Goal: Task Accomplishment & Management: Use online tool/utility

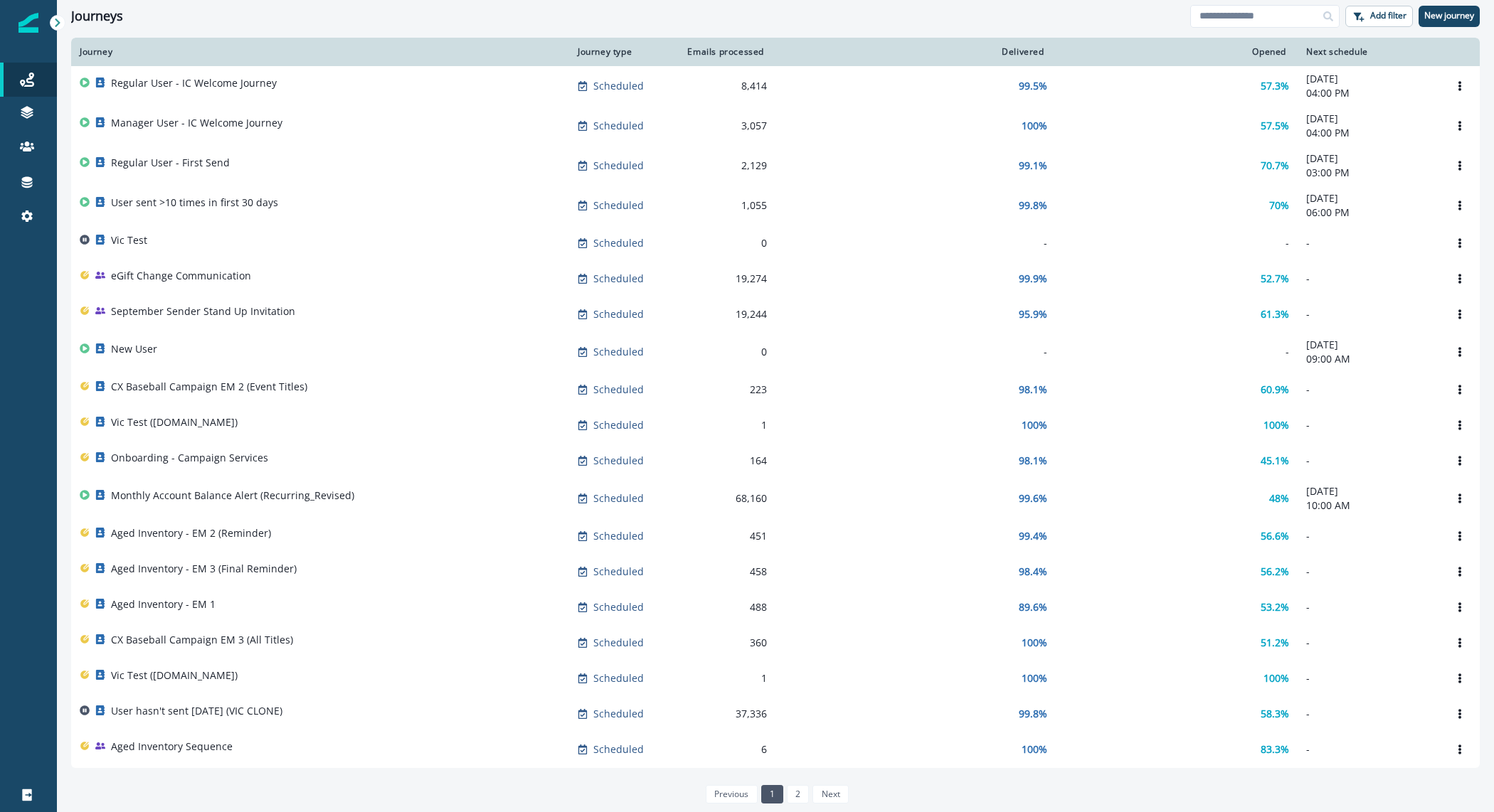
click at [435, 20] on div "Journeys" at bounding box center [630, 16] width 1119 height 16
click at [1438, 14] on p "New journey" at bounding box center [1449, 15] width 49 height 10
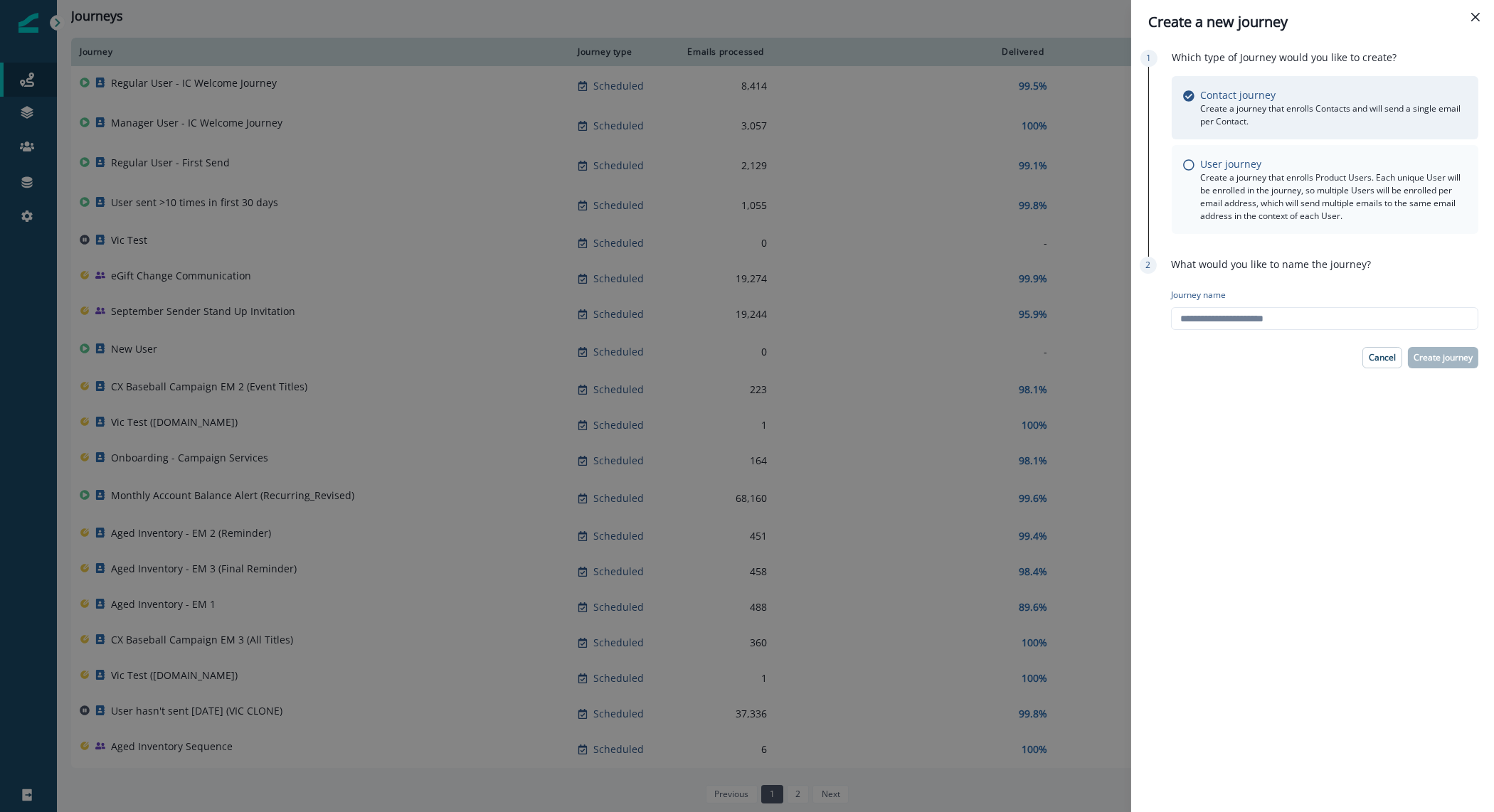
click at [1314, 186] on p "Create a journey that enrolls Product Users. Each unique User will be enrolled …" at bounding box center [1334, 197] width 267 height 51
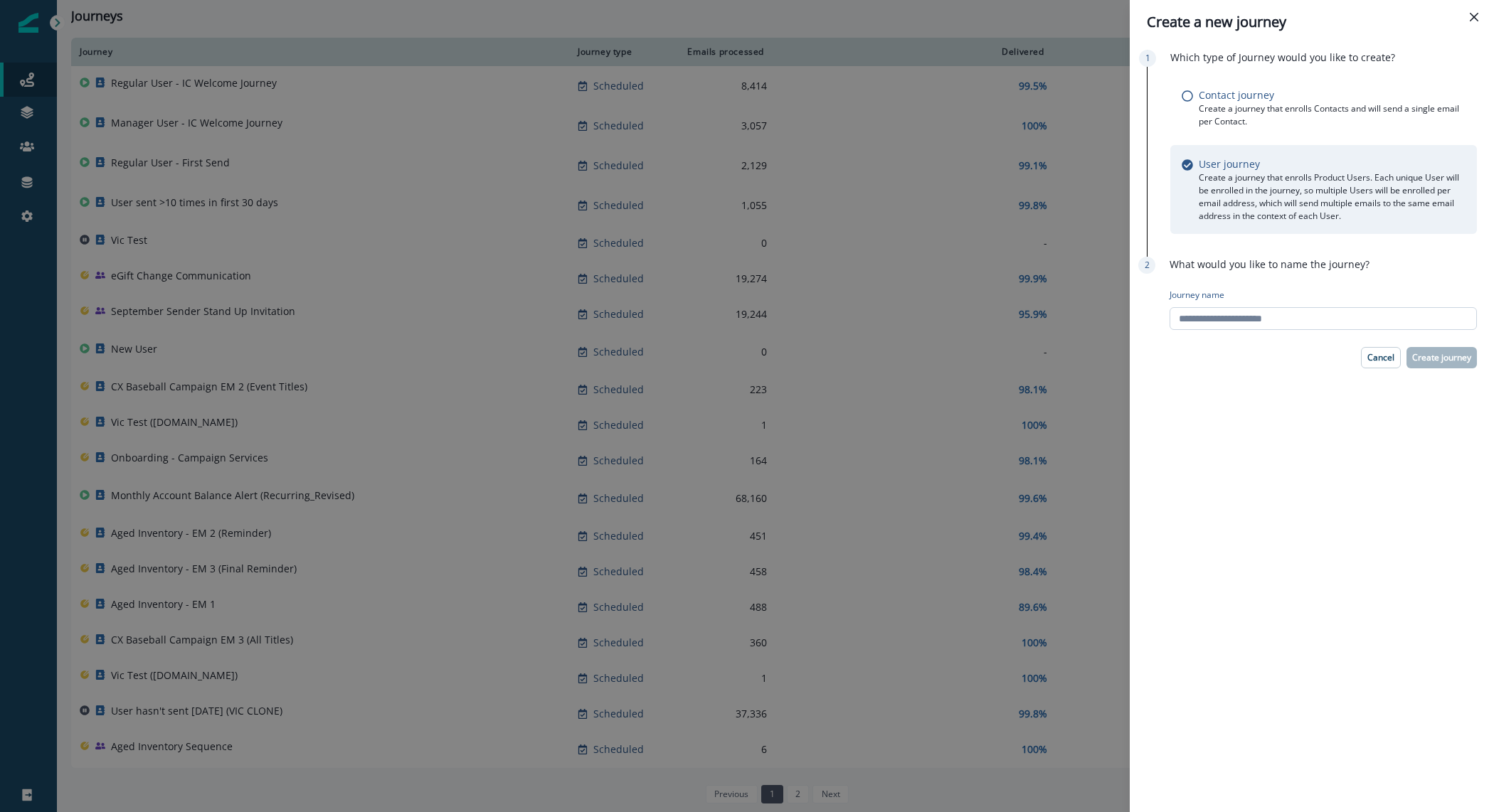
click at [1289, 324] on input "Journey name" at bounding box center [1323, 319] width 308 height 22
type input "**********"
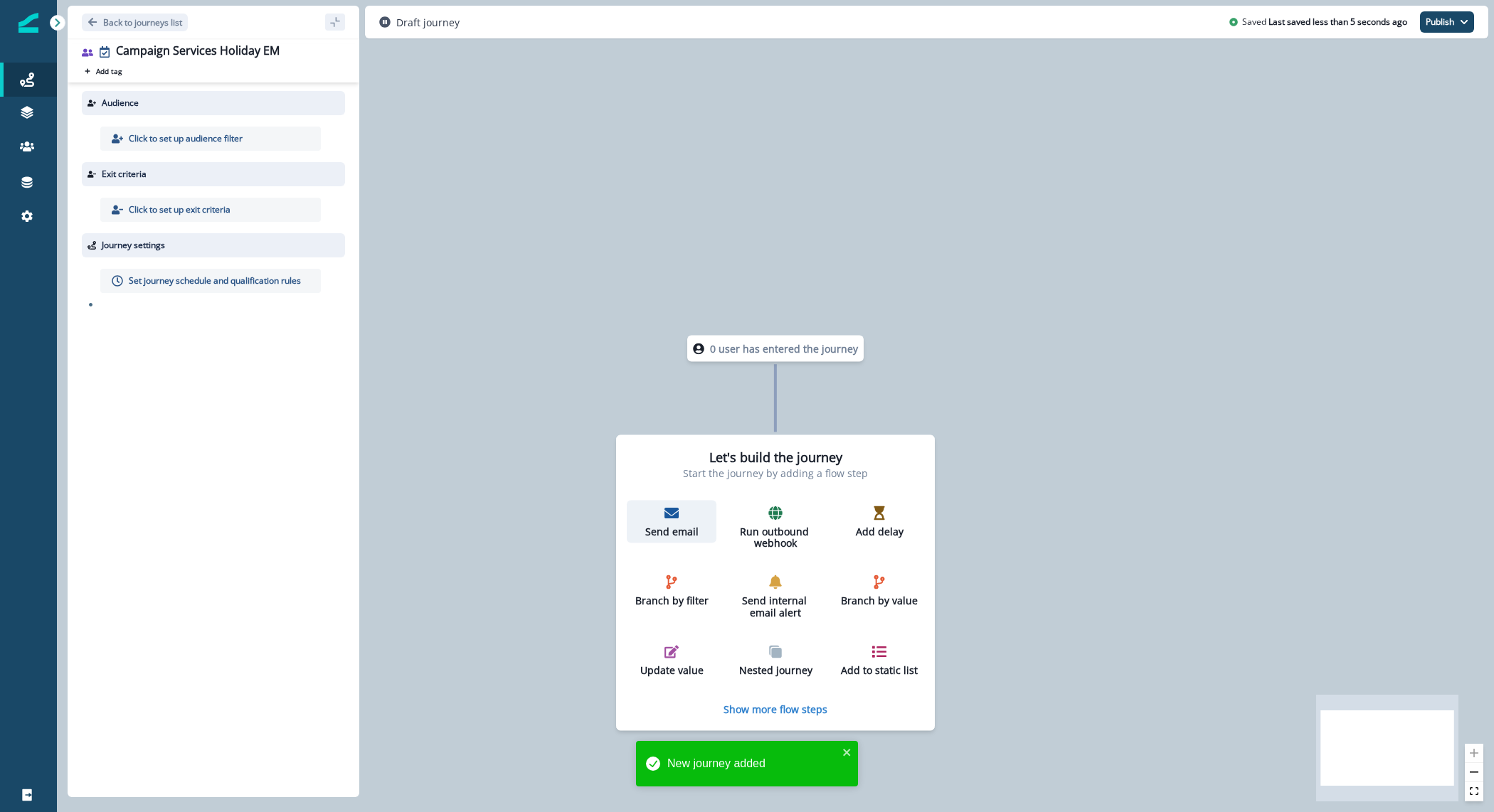
click at [669, 516] on icon "button" at bounding box center [671, 513] width 14 height 10
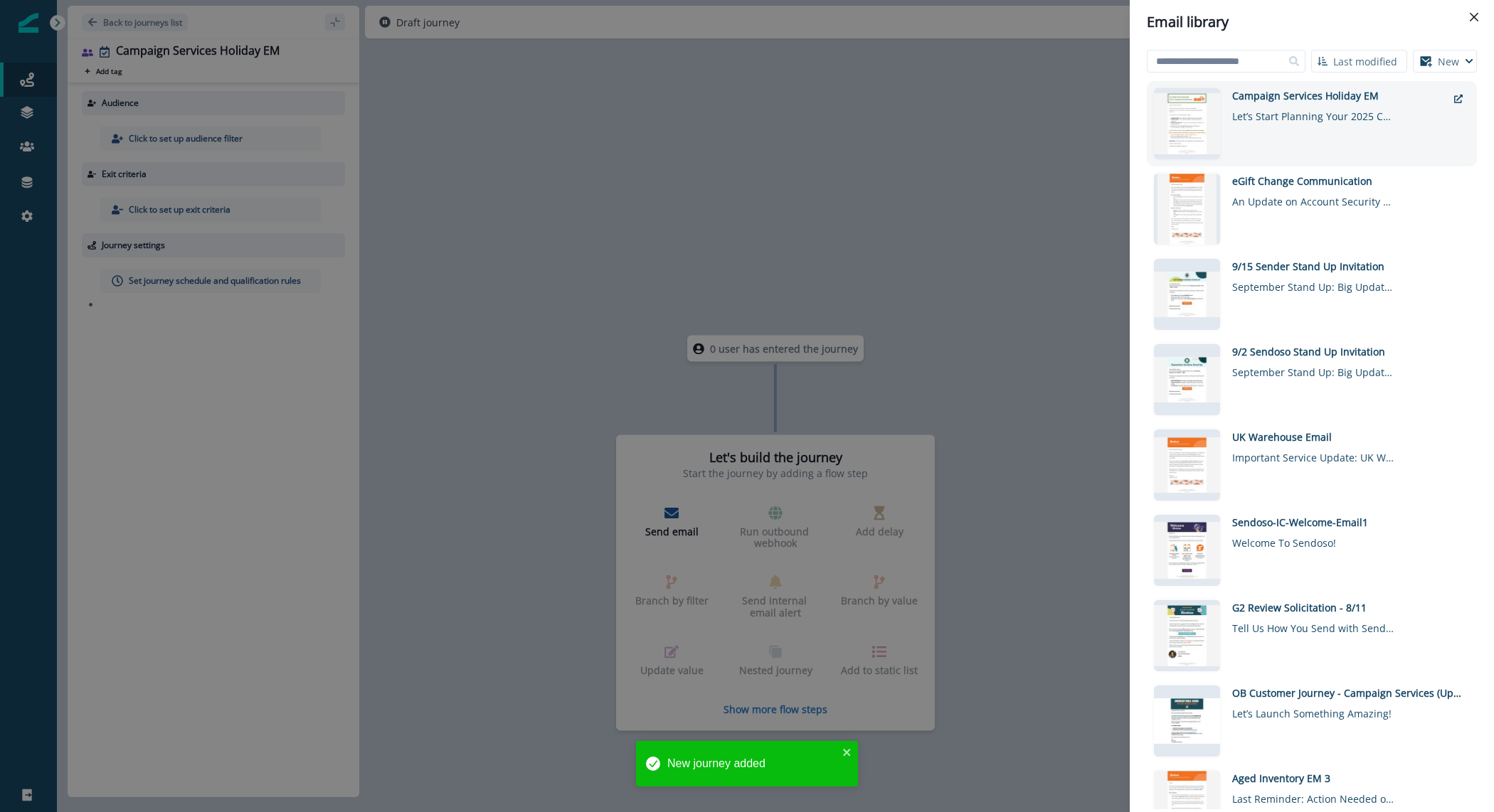
click at [1382, 140] on div "Campaign Services Holiday EM Let’s Start Planning Your 2025 Campaign with the S…" at bounding box center [1340, 124] width 214 height 71
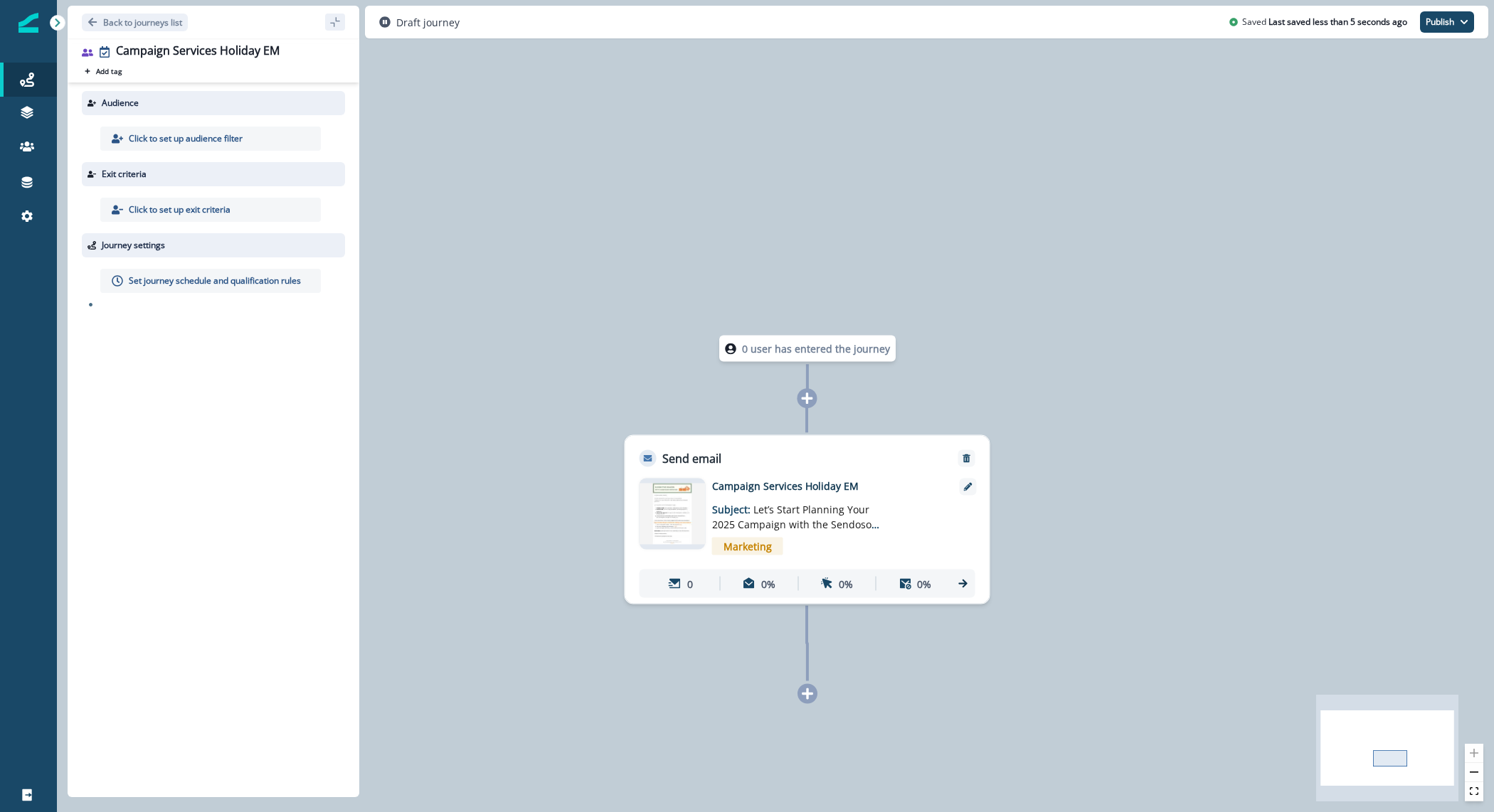
click at [248, 143] on div "Click to set up audience filter" at bounding box center [211, 139] width 221 height 24
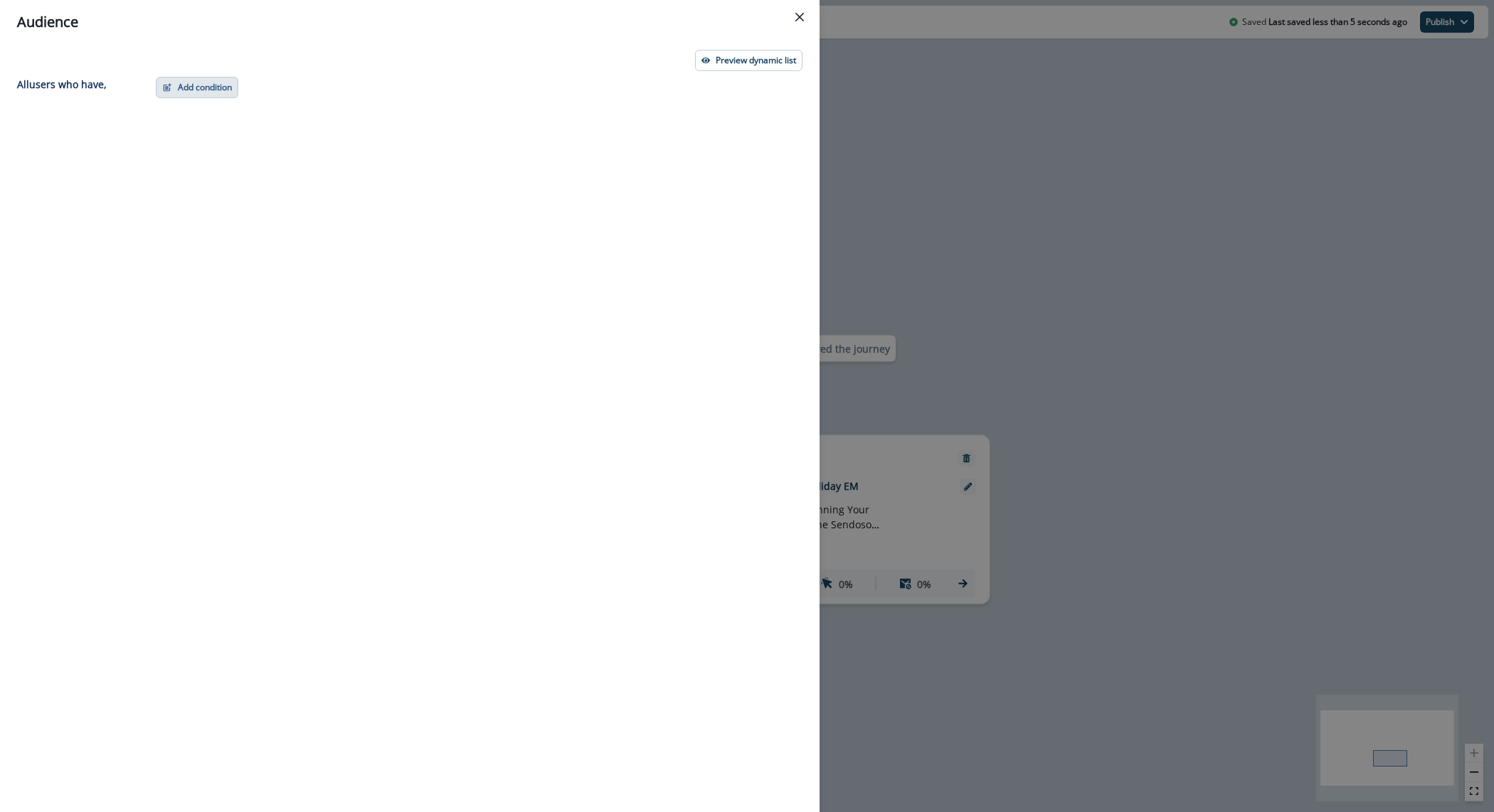
click at [188, 85] on button "Add condition" at bounding box center [197, 87] width 83 height 21
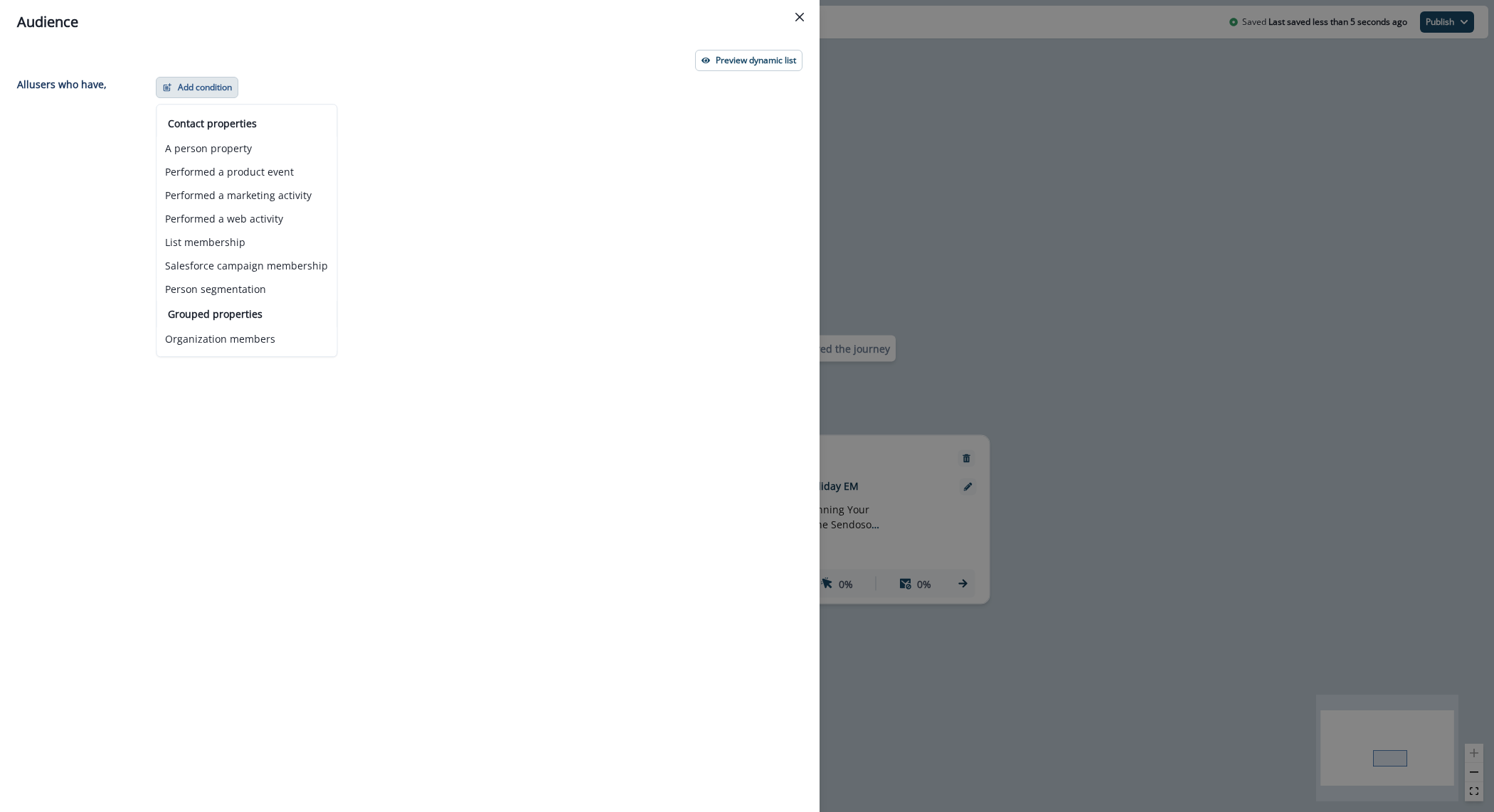
click at [942, 145] on div "Audience Preview dynamic list All user s who have, Add condition Contact proper…" at bounding box center [747, 406] width 1494 height 812
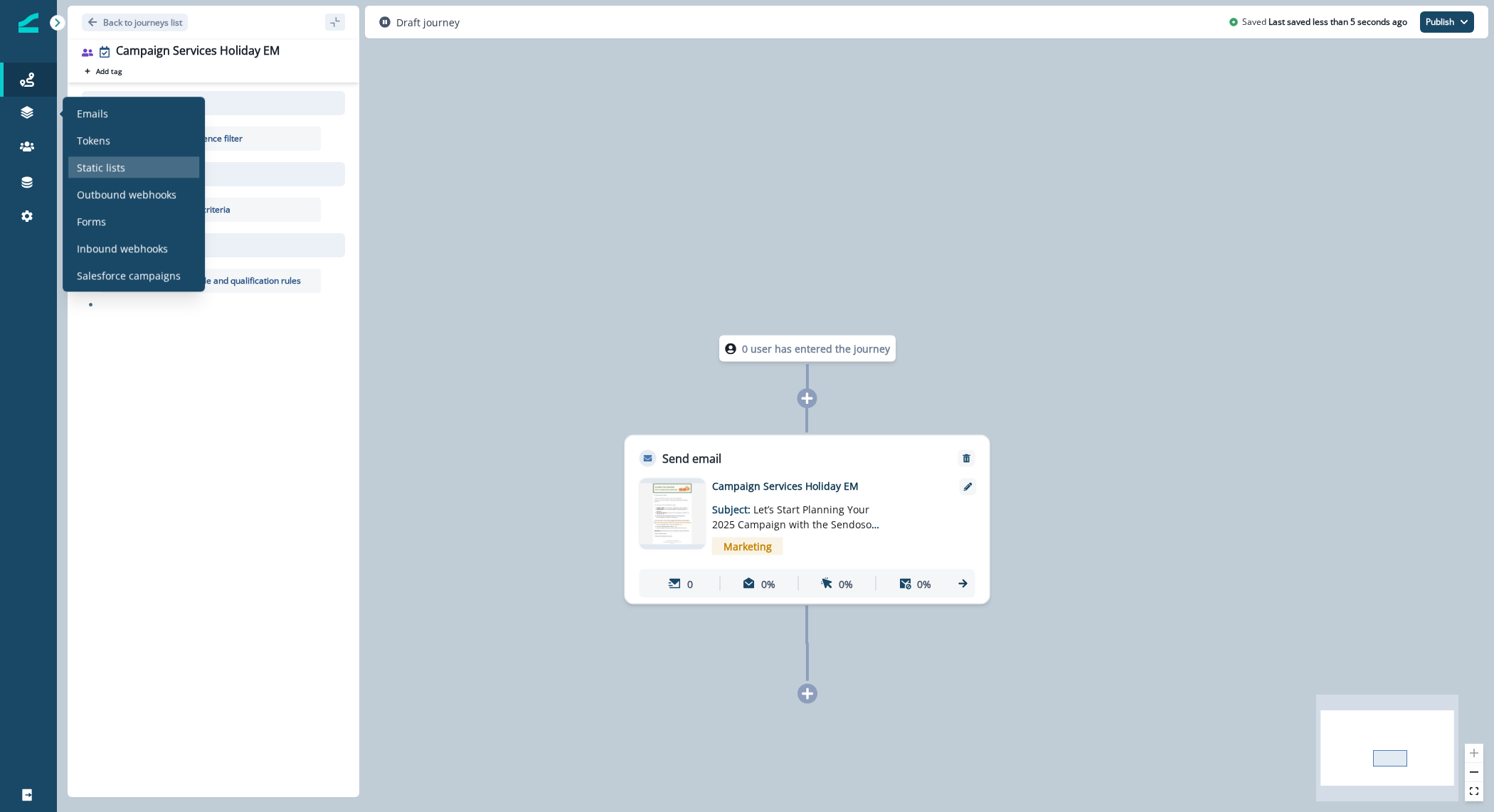
click at [94, 169] on p "Static lists" at bounding box center [101, 168] width 48 height 15
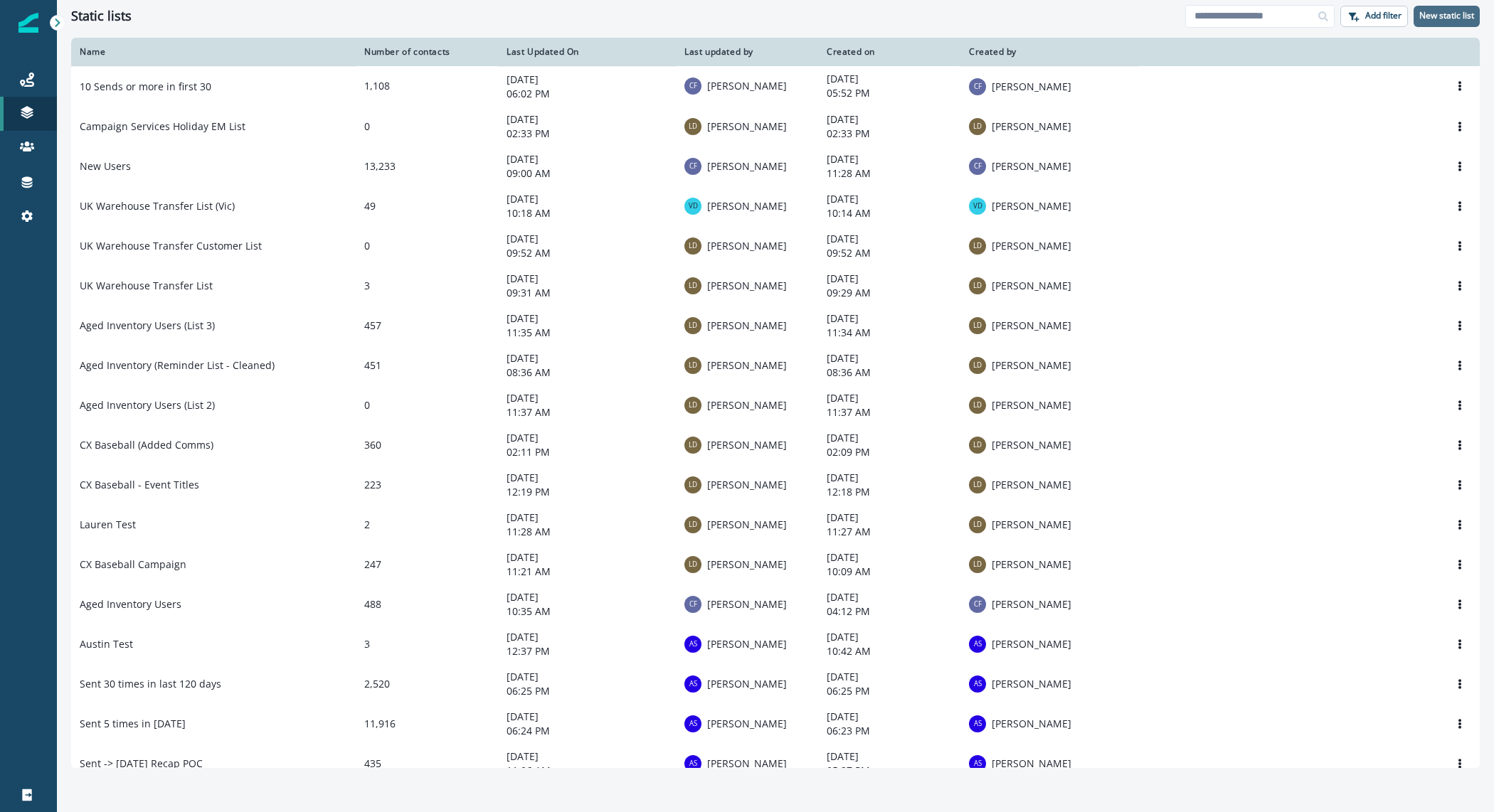
click at [1433, 13] on p "New static list" at bounding box center [1446, 15] width 55 height 10
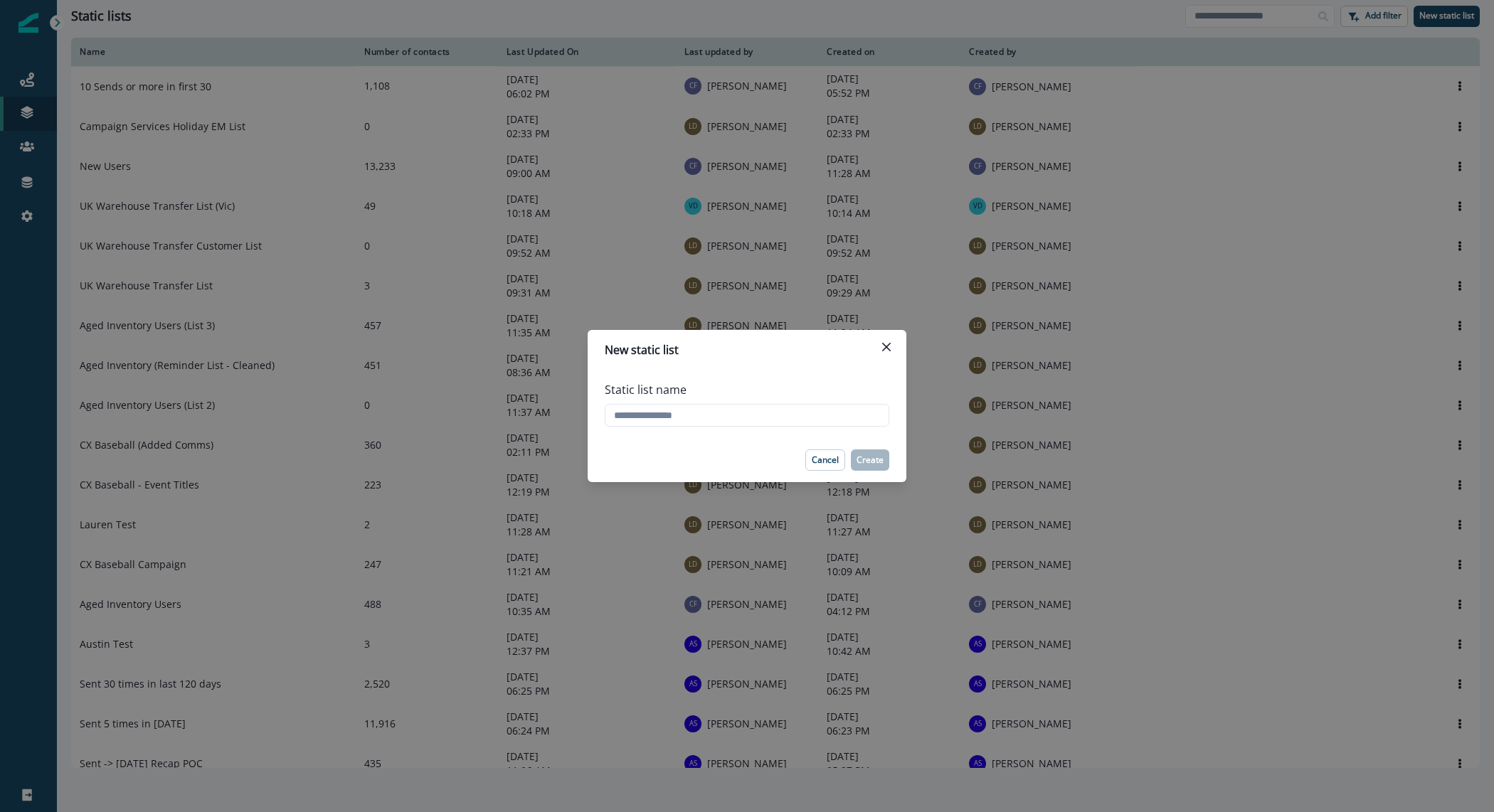
click at [407, 71] on div "New static list Static list name Cancel Create" at bounding box center [747, 406] width 1494 height 812
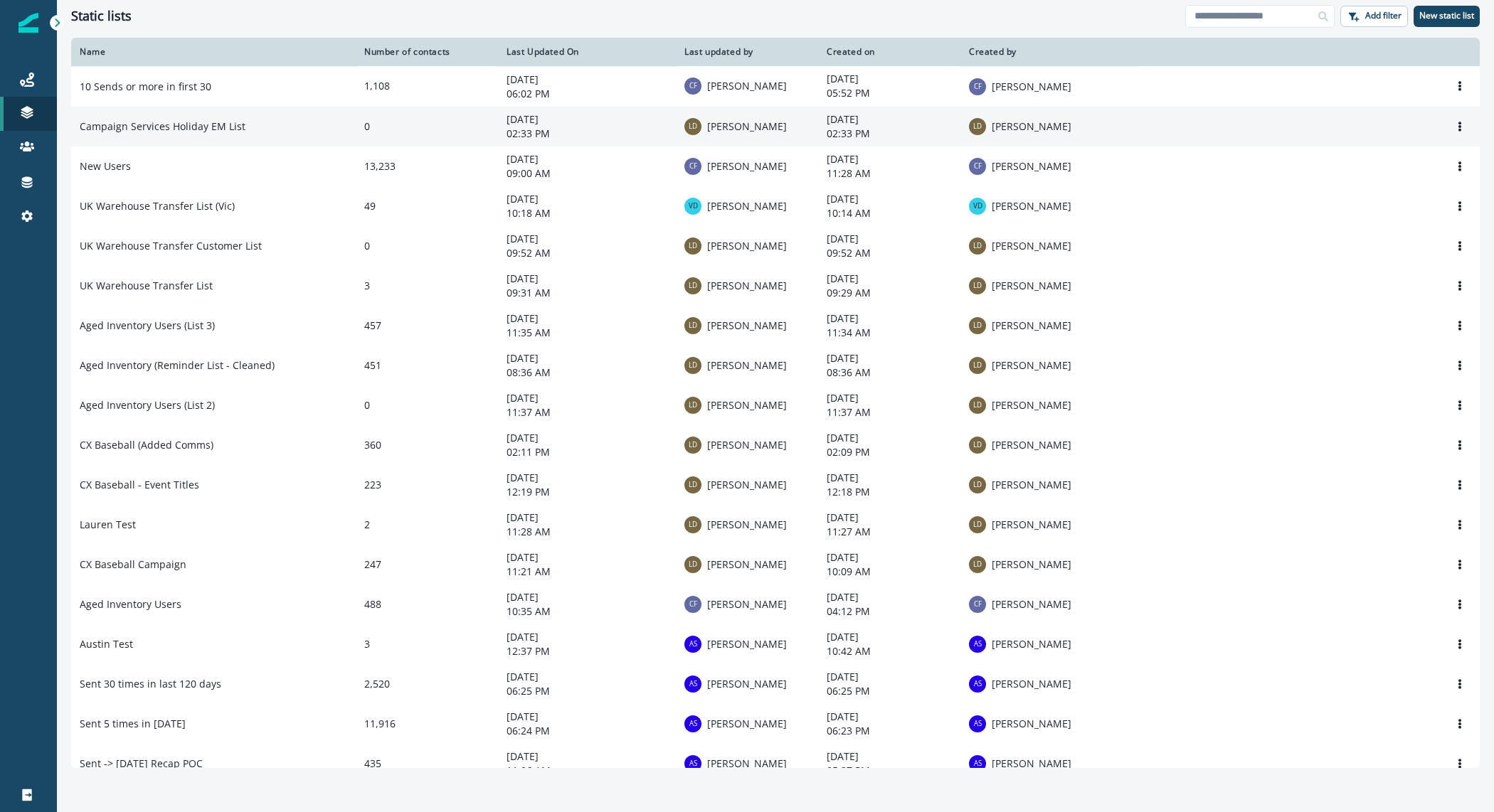
click at [431, 133] on td "0" at bounding box center [427, 126] width 143 height 40
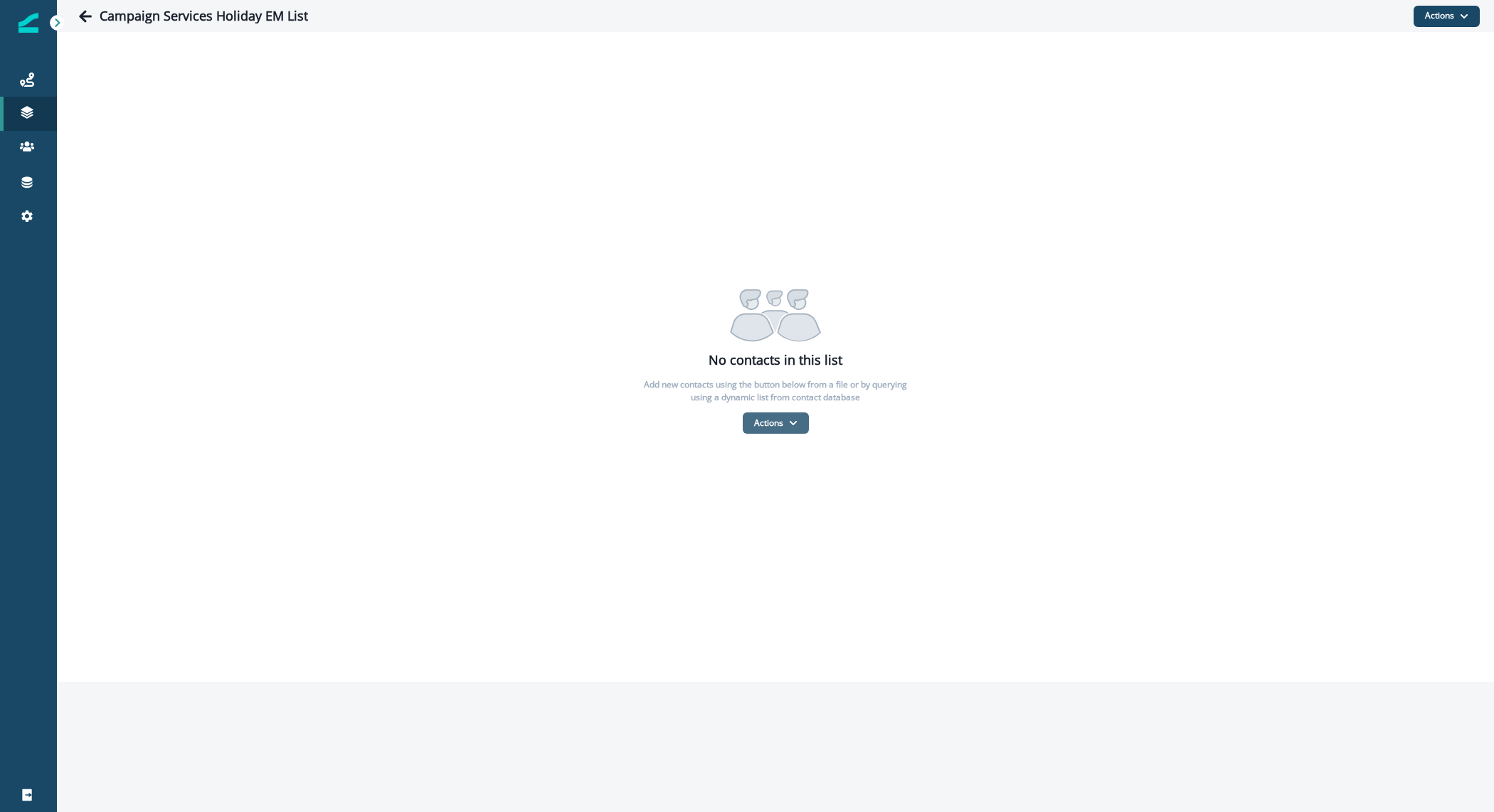
click at [792, 418] on button "Actions" at bounding box center [776, 423] width 66 height 21
click at [825, 484] on button "From a CSV file" at bounding box center [807, 484] width 127 height 23
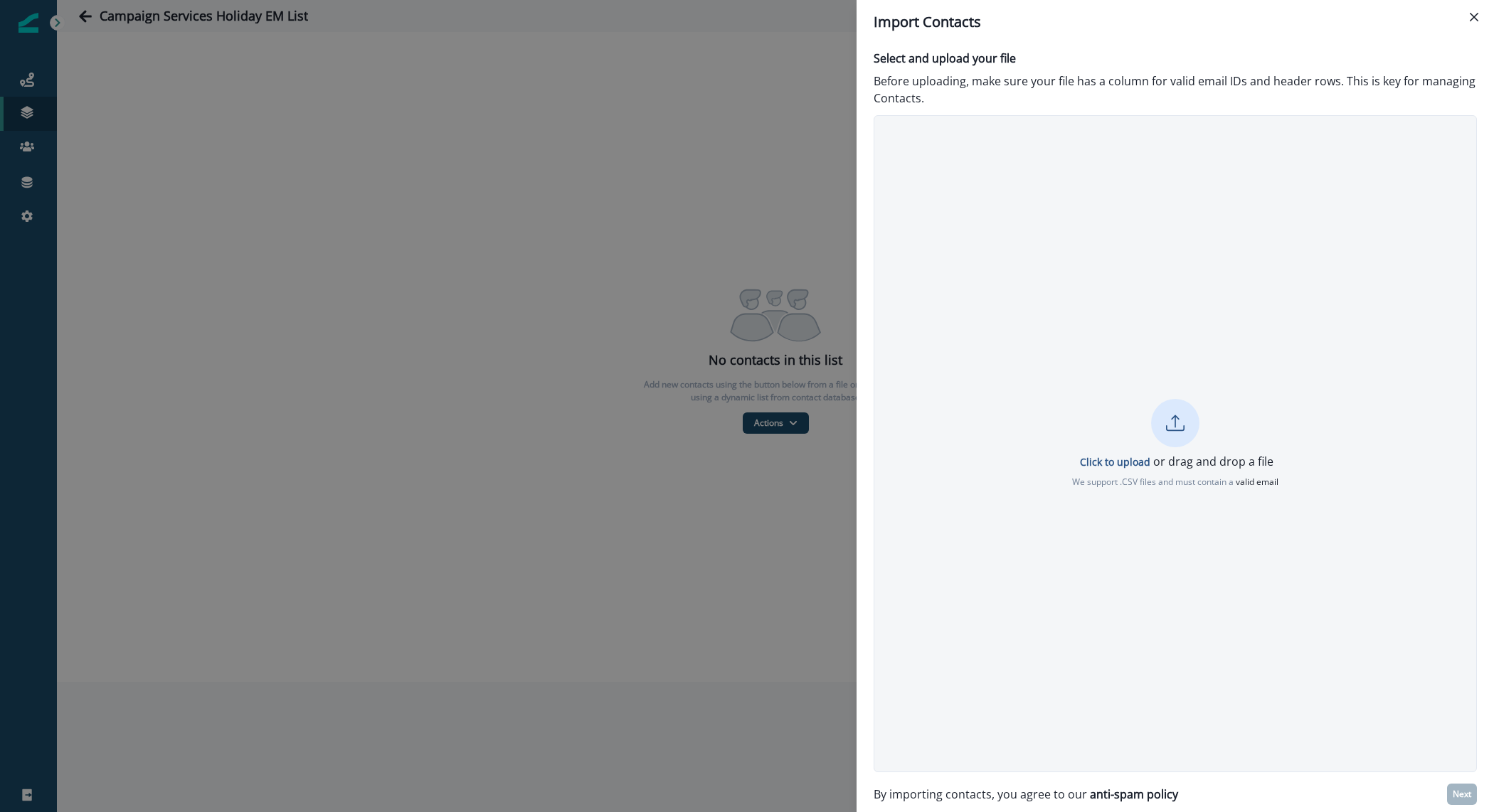
click at [1203, 410] on div "Click to upload or drag and drop a file We support .CSV files and must contain …" at bounding box center [1176, 444] width 602 height 89
click at [1467, 797] on p "Next" at bounding box center [1462, 794] width 19 height 10
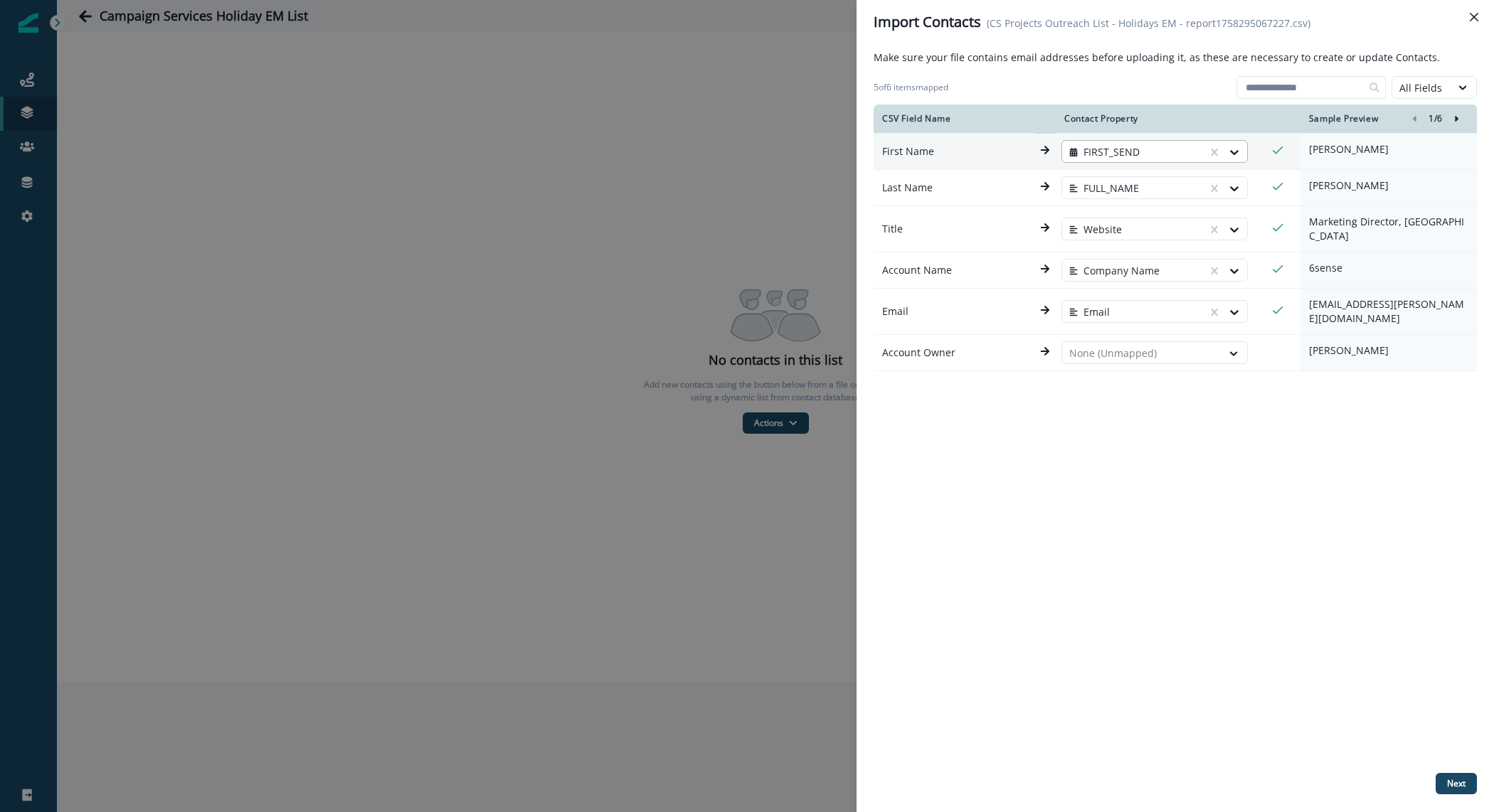
click at [1161, 149] on div at bounding box center [1135, 152] width 131 height 17
click at [1187, 438] on div "CSV Field Name Contact Property Sample Preview 1 / 6 First Name None (Unmapped)…" at bounding box center [1175, 435] width 603 height 663
click at [1130, 156] on div at bounding box center [1142, 152] width 145 height 17
type input "****"
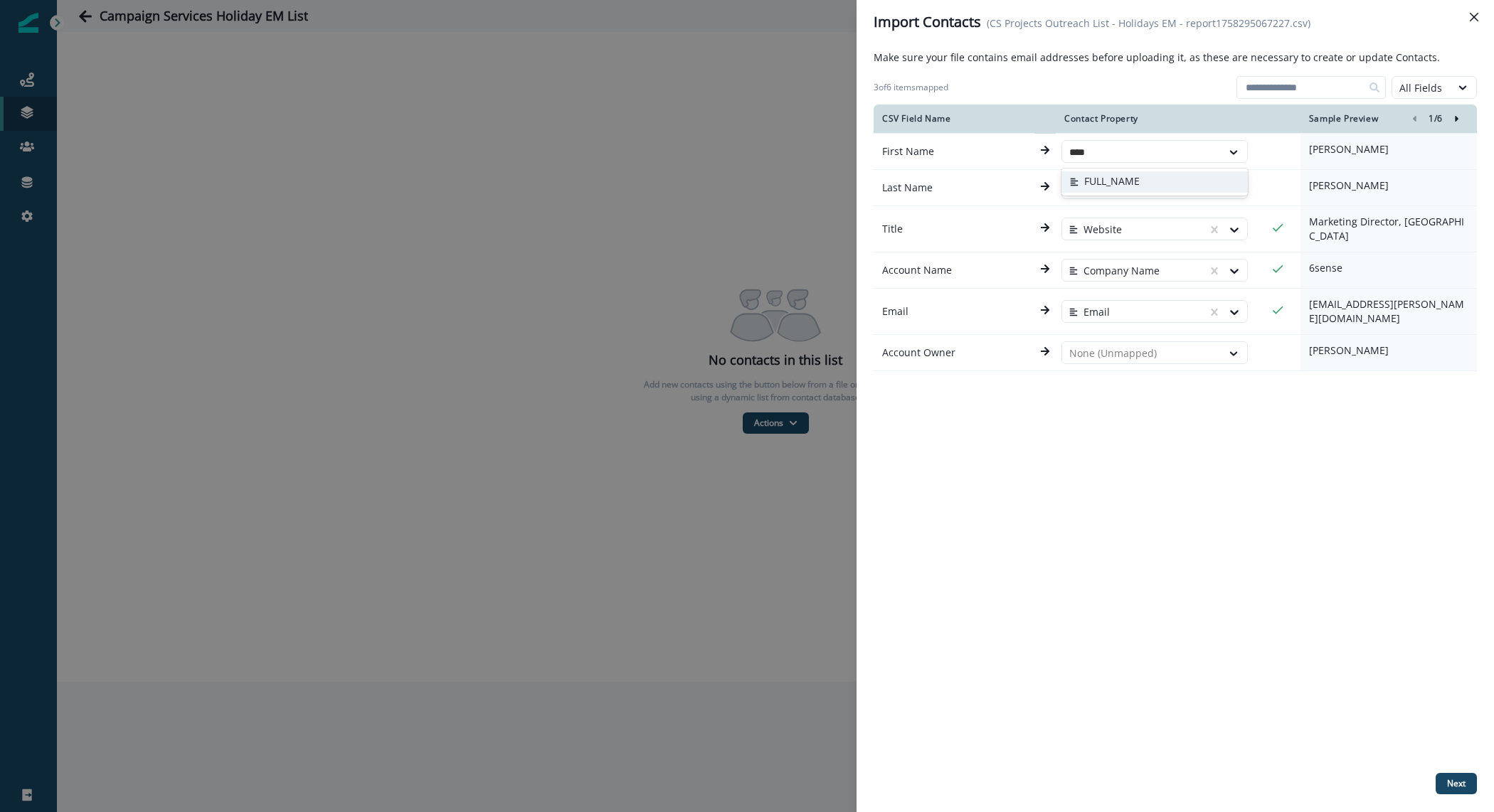
click at [1137, 180] on button "FULL_NAME" at bounding box center [1155, 182] width 187 height 21
click at [1200, 404] on div "CSV Field Name Contact Property Sample Preview 1 / 6 First Name FULL_NAME [PERS…" at bounding box center [1175, 435] width 603 height 663
click at [1458, 773] on button "Next" at bounding box center [1457, 783] width 41 height 21
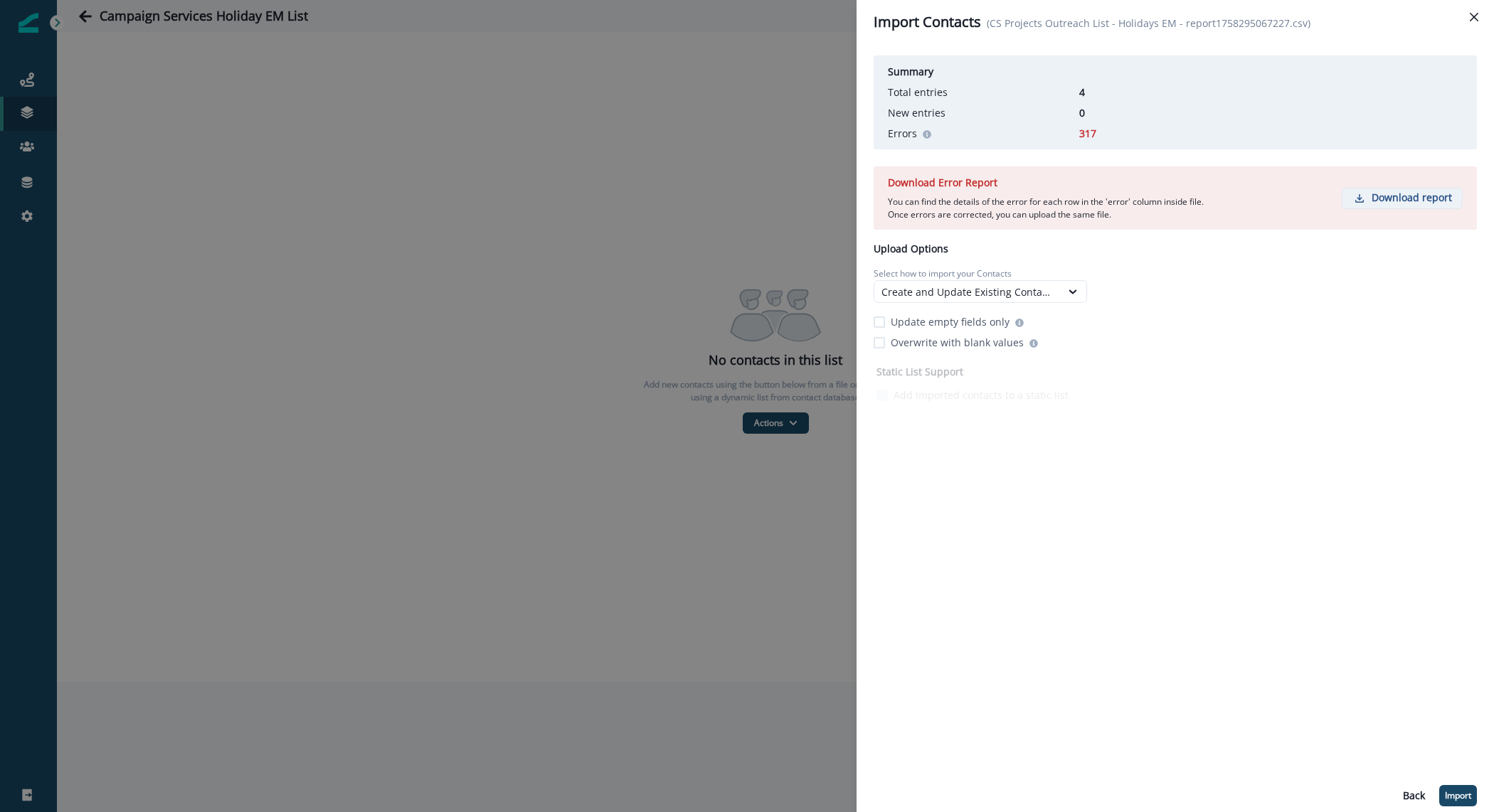
click at [1413, 194] on p "Download report" at bounding box center [1412, 198] width 80 height 12
click at [1407, 787] on button "Back" at bounding box center [1415, 795] width 39 height 21
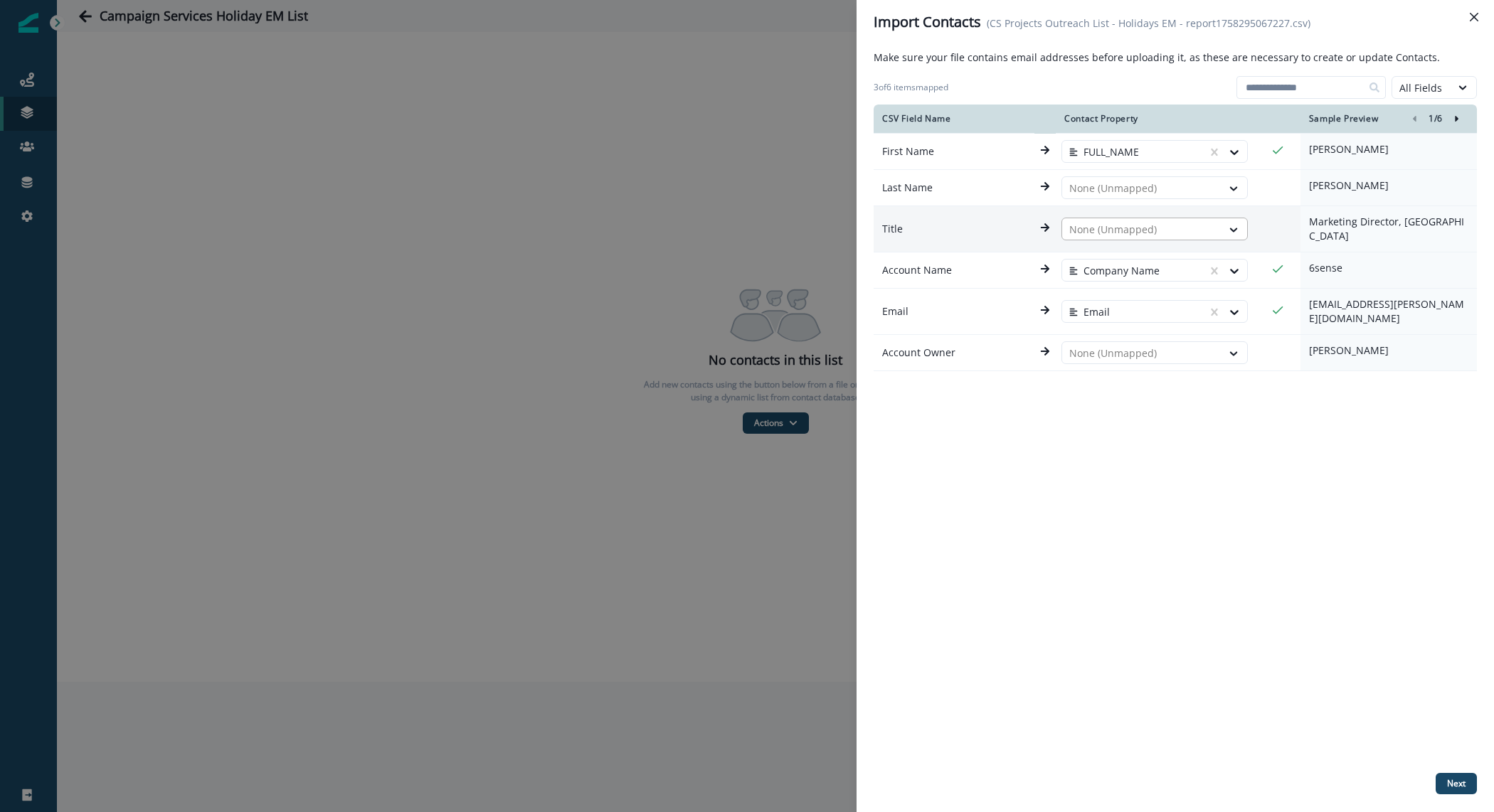
click at [1160, 224] on div at bounding box center [1142, 229] width 145 height 17
type input "***"
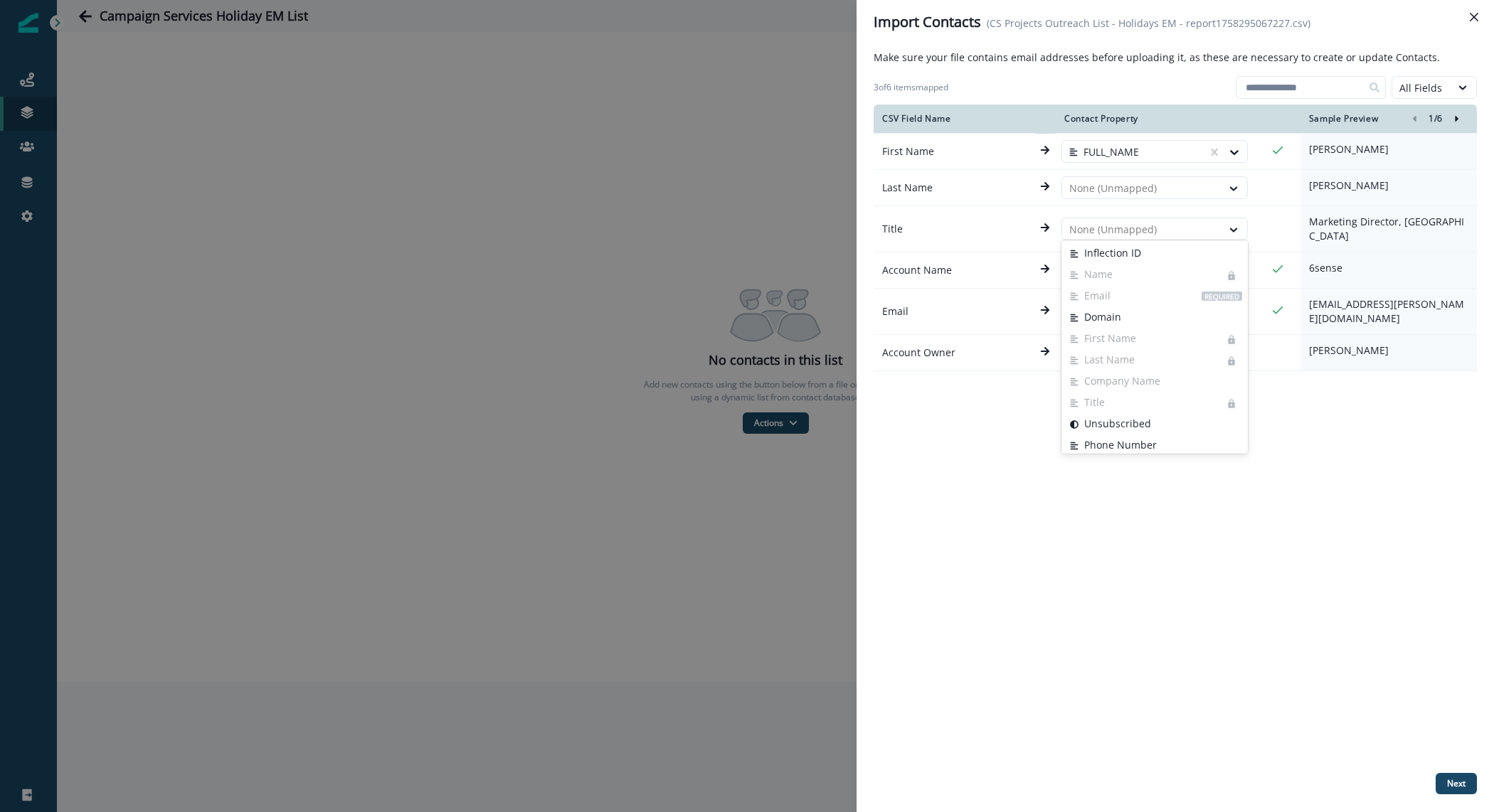
click at [1344, 524] on div "CSV Field Name Contact Property Sample Preview 1 / 6 First Name FULL_NAME [PERS…" at bounding box center [1175, 435] width 603 height 663
click at [1458, 788] on p "Next" at bounding box center [1457, 784] width 19 height 10
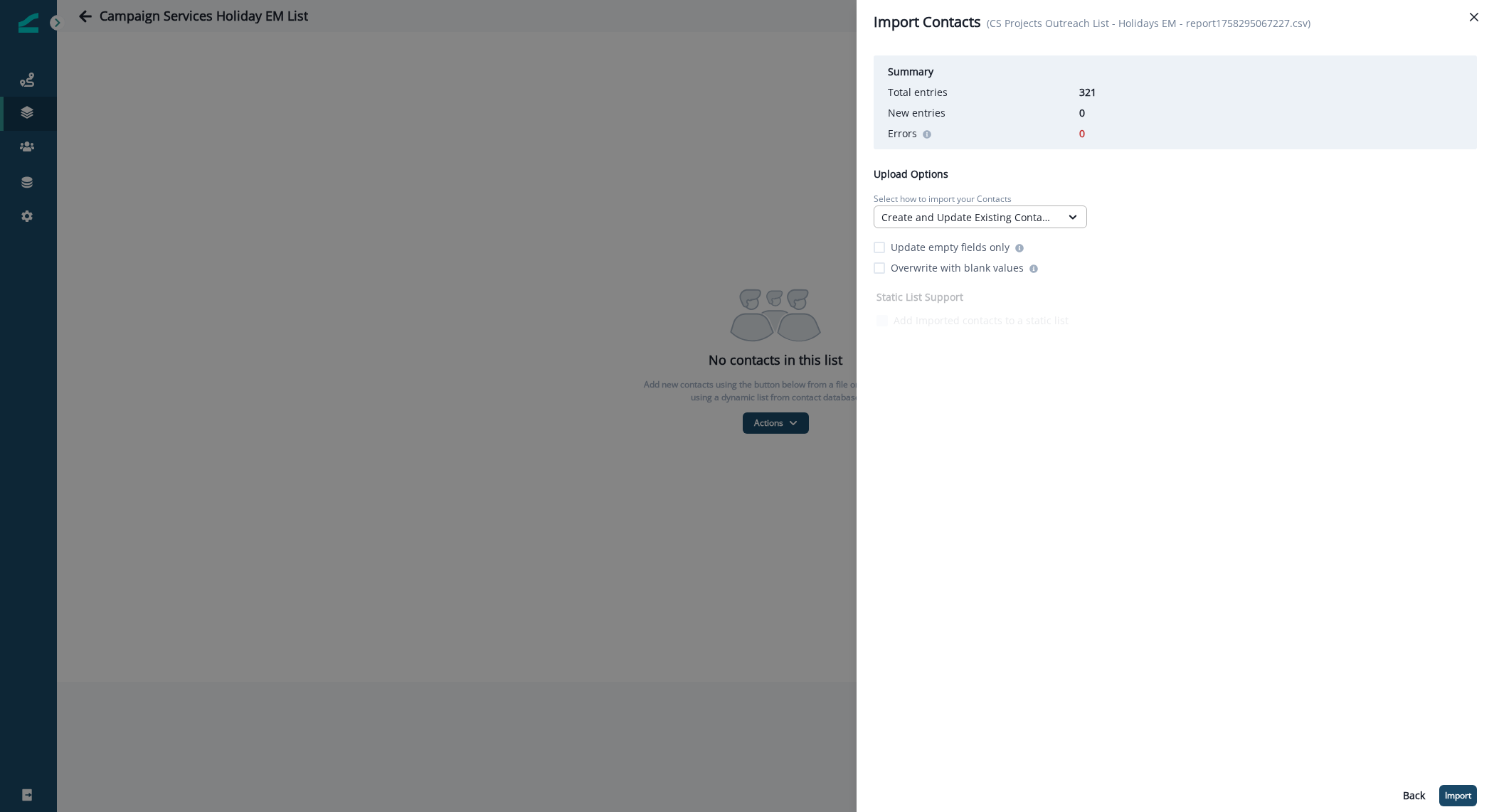
click at [936, 215] on div "Create and Update Existing Contacts" at bounding box center [967, 217] width 173 height 15
click at [946, 282] on div "Only Create New Contacts" at bounding box center [980, 276] width 214 height 26
click at [932, 213] on div "Only Create New Contacts" at bounding box center [967, 217] width 173 height 15
click at [953, 296] on div "Only Update Existing Contacts" at bounding box center [980, 303] width 214 height 26
click at [1442, 785] on div "Summary Total entries 321 New entries 0 Errors 0 Upload Options Select how to i…" at bounding box center [1175, 428] width 603 height 757
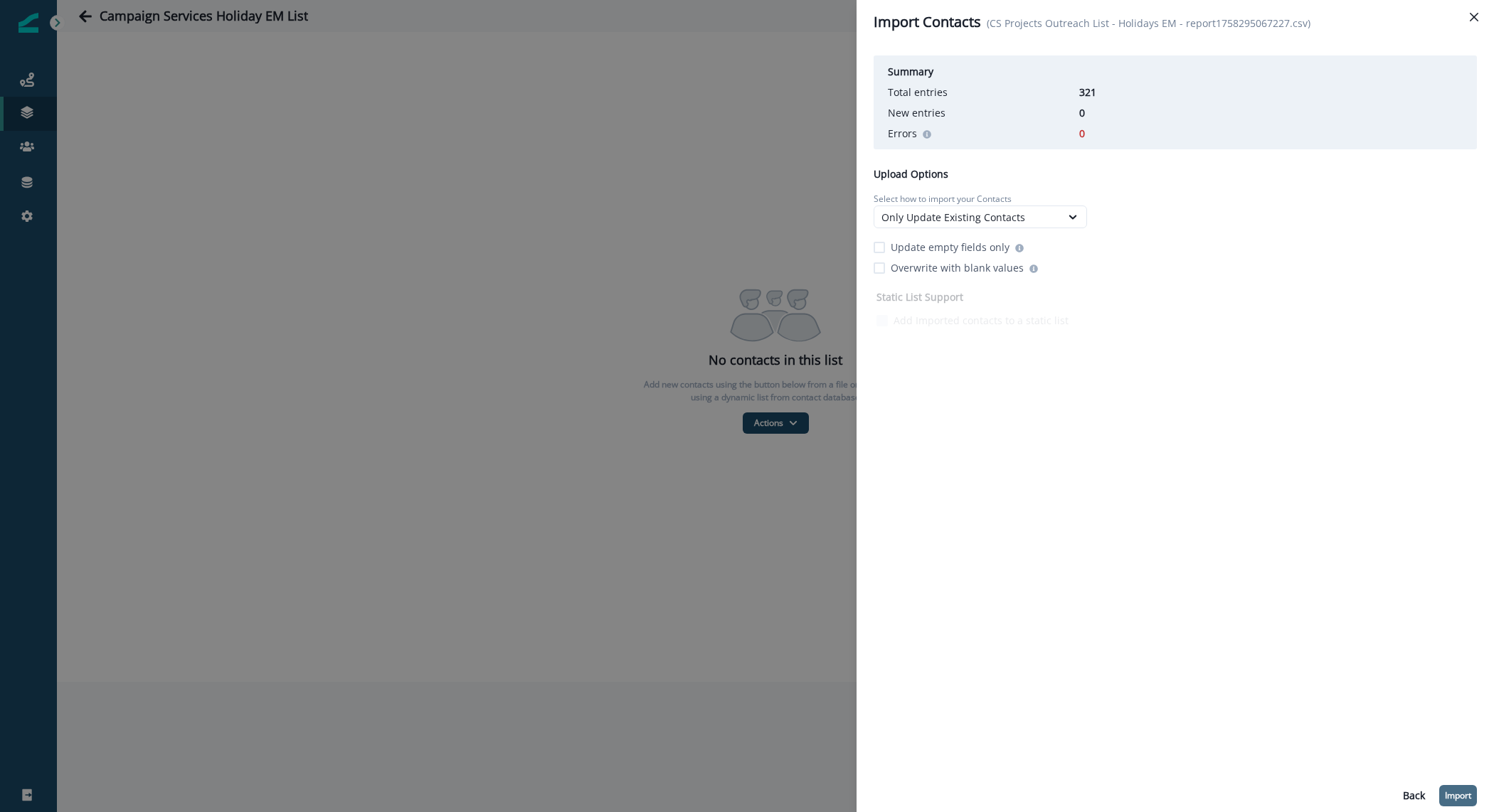
click at [1447, 791] on p "Import" at bounding box center [1459, 795] width 26 height 10
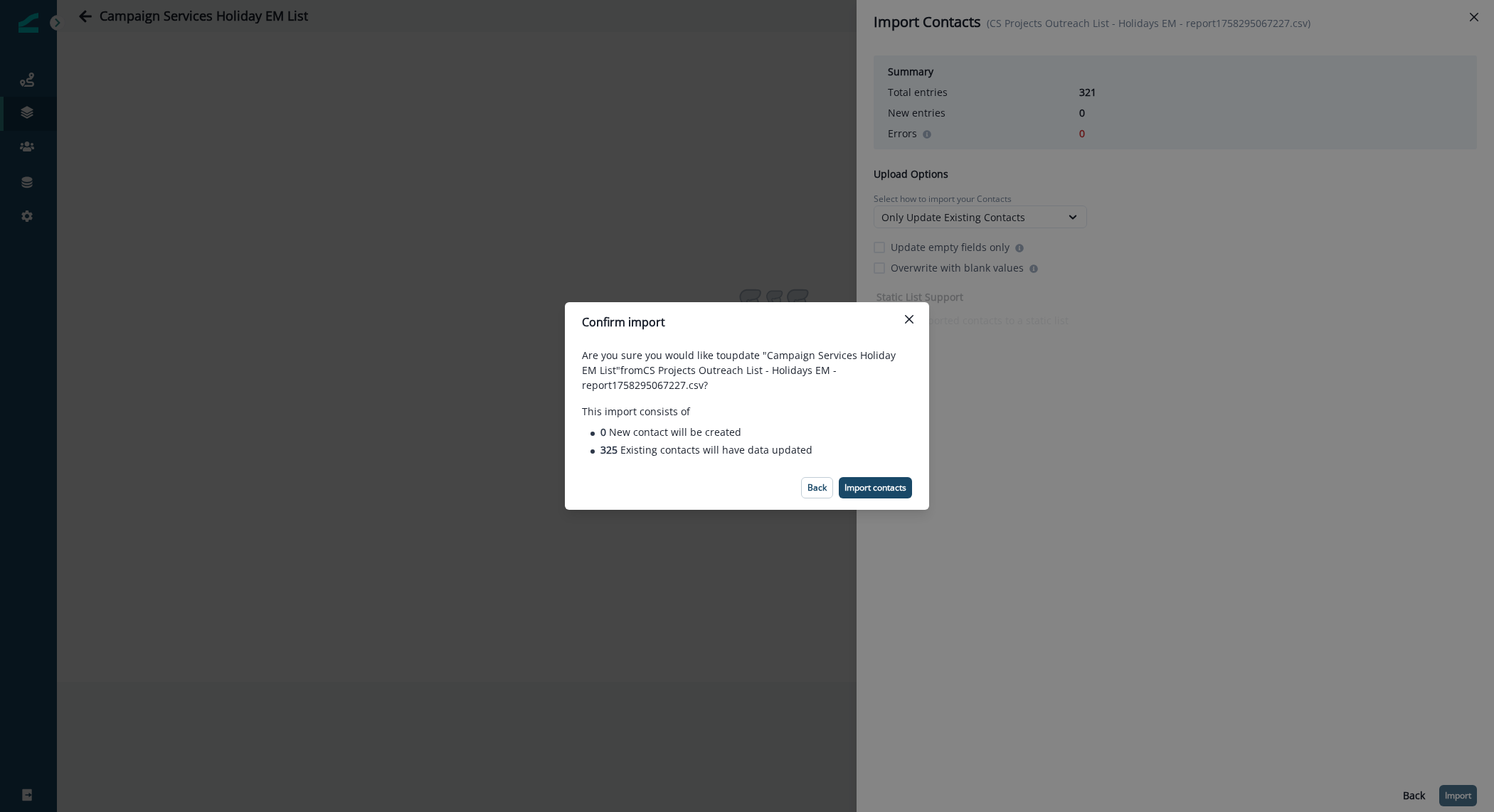
click at [889, 499] on footer "Back Import contacts" at bounding box center [747, 488] width 365 height 44
click at [880, 490] on p "Import contacts" at bounding box center [876, 488] width 62 height 10
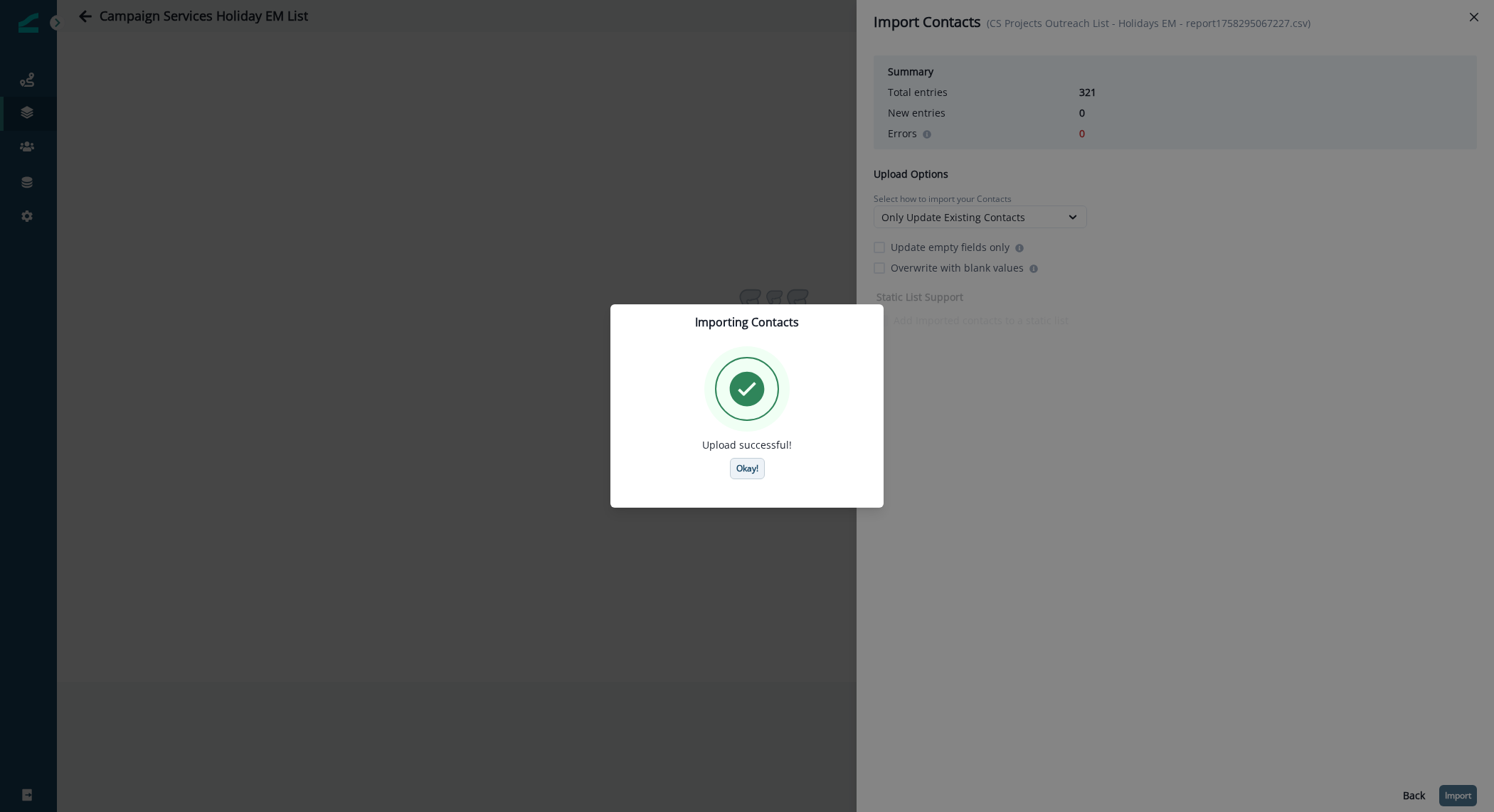
click at [738, 471] on p "Okay!" at bounding box center [748, 468] width 22 height 10
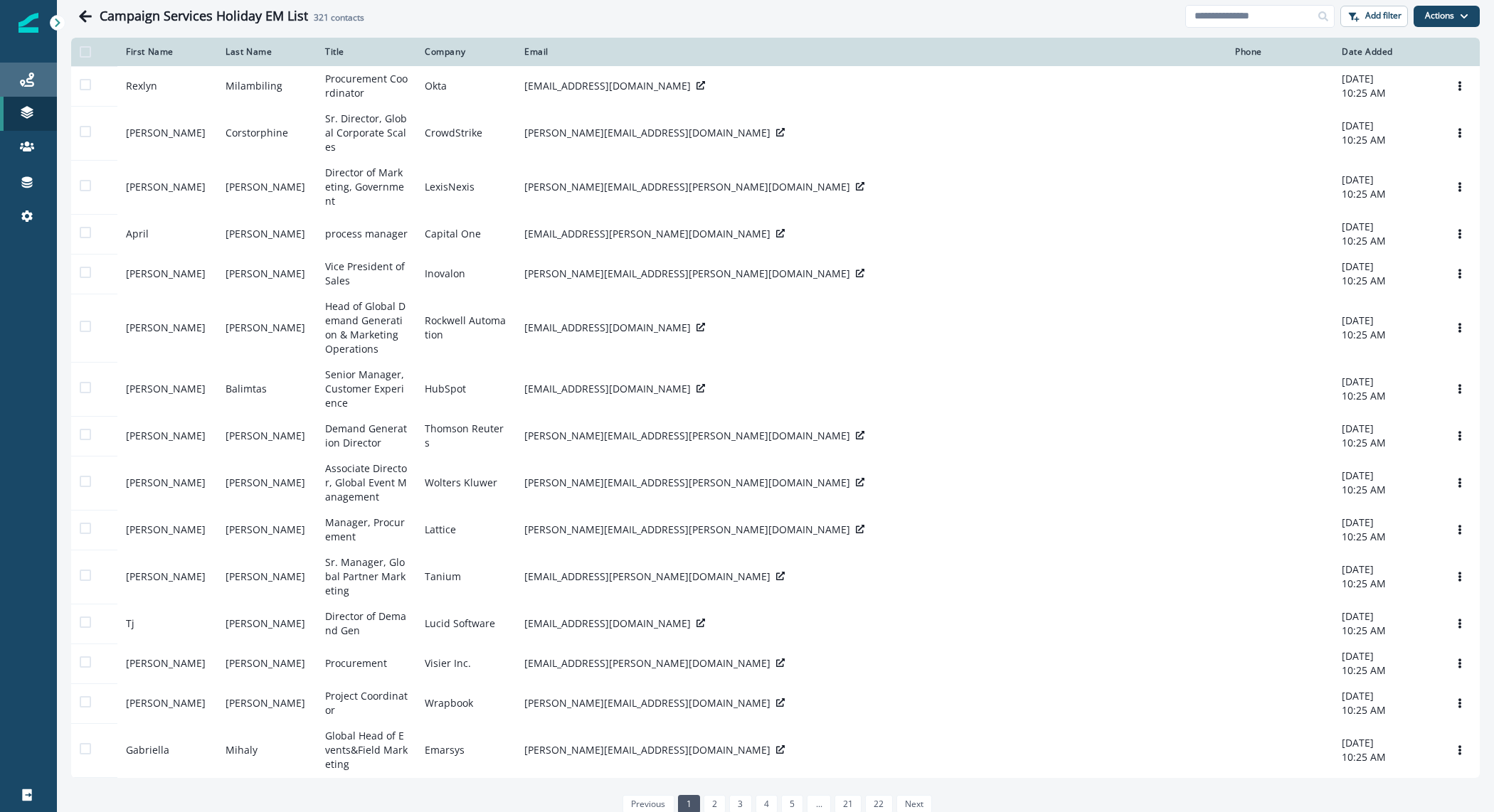
click at [35, 82] on div "Journeys" at bounding box center [28, 79] width 46 height 17
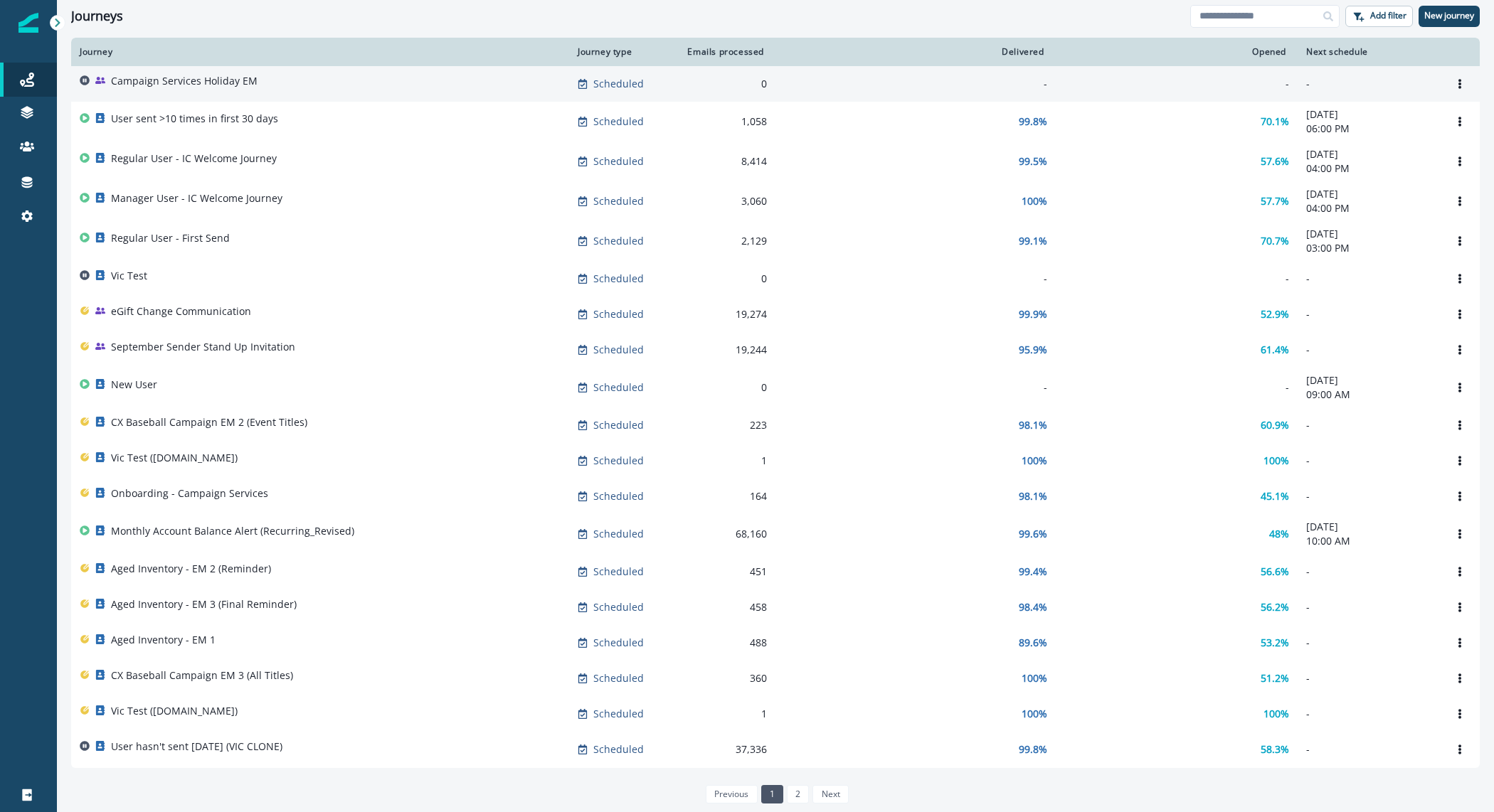
click at [178, 89] on div "Campaign Services Holiday EM" at bounding box center [184, 83] width 146 height 20
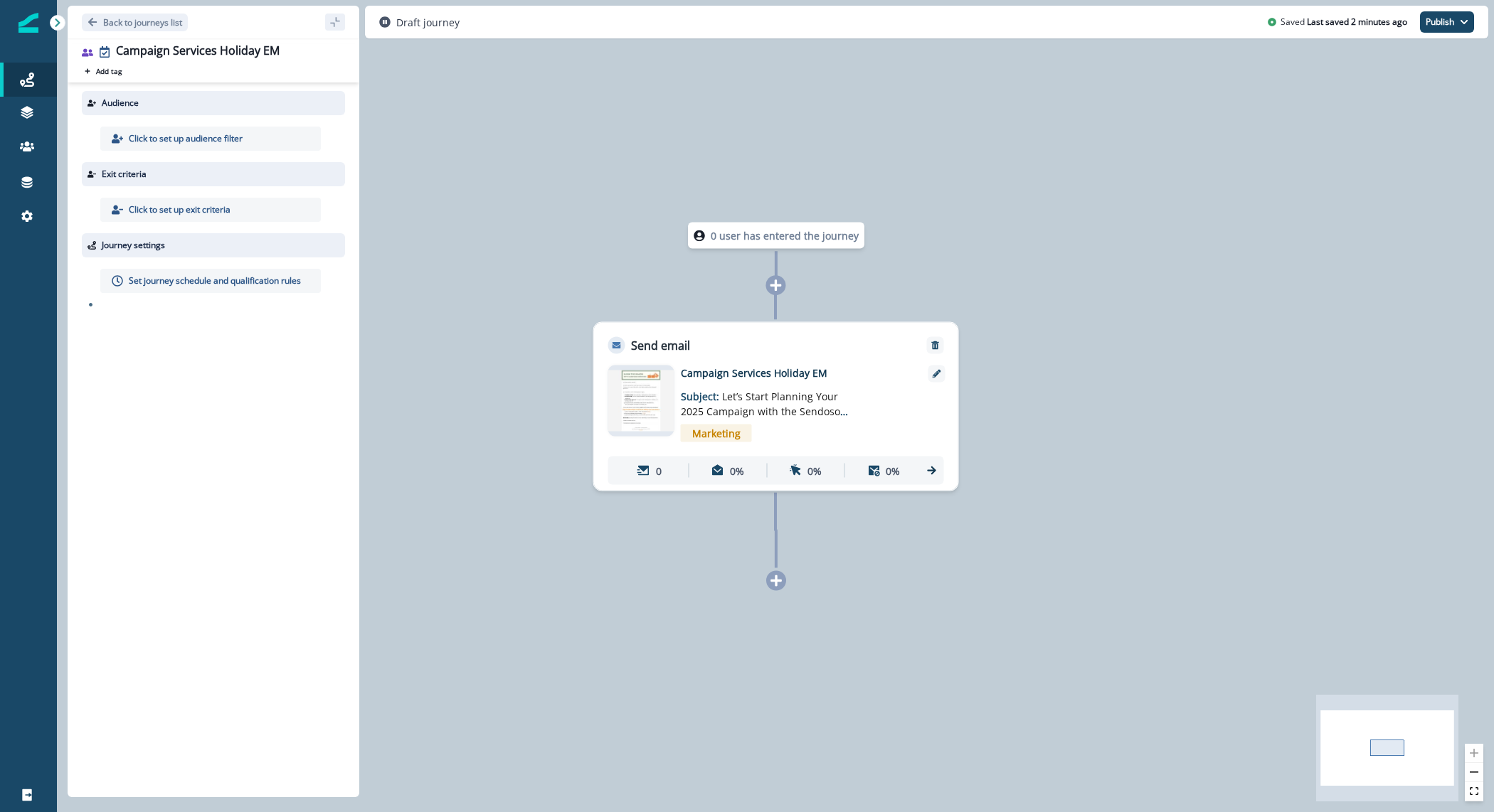
click at [233, 140] on p "Click to set up audience filter" at bounding box center [186, 139] width 114 height 13
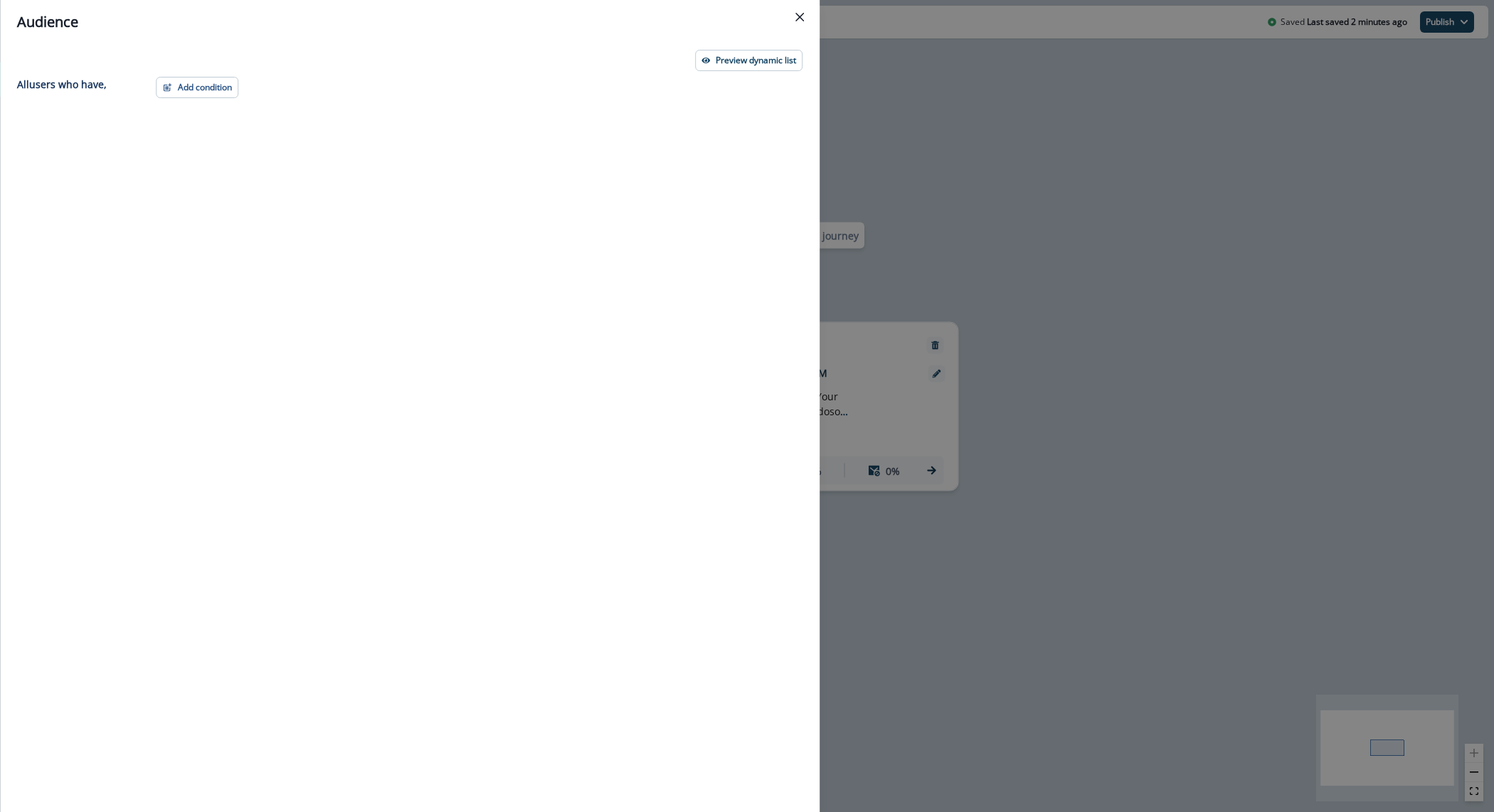
click at [151, 61] on div "Preview dynamic list" at bounding box center [409, 60] width 785 height 21
click at [176, 86] on button "Add condition" at bounding box center [197, 87] width 83 height 21
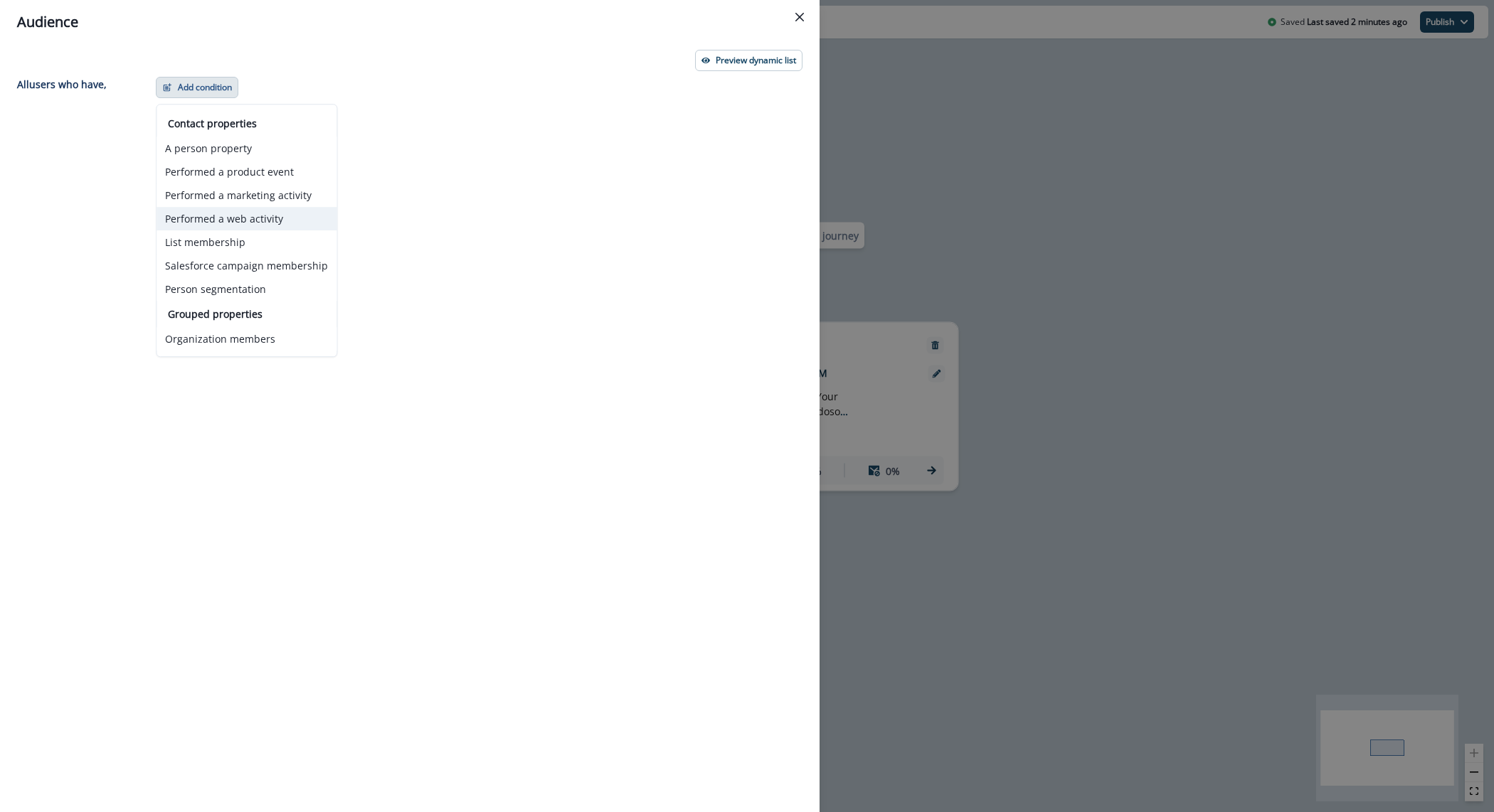
click at [228, 227] on button "Performed a web activity" at bounding box center [246, 218] width 180 height 23
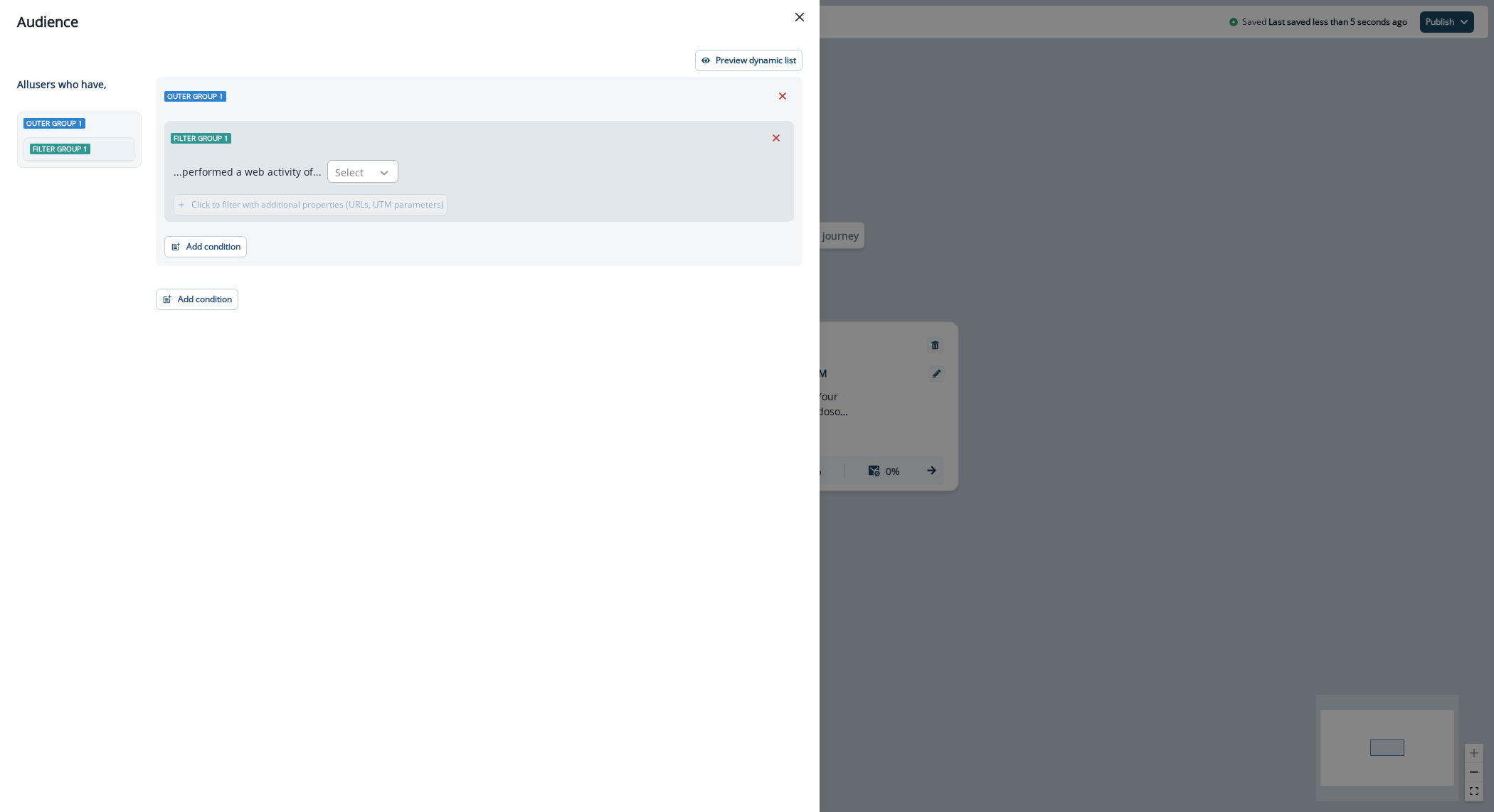
click at [372, 175] on div at bounding box center [384, 172] width 24 height 14
click at [778, 134] on icon "Remove" at bounding box center [777, 138] width 13 height 13
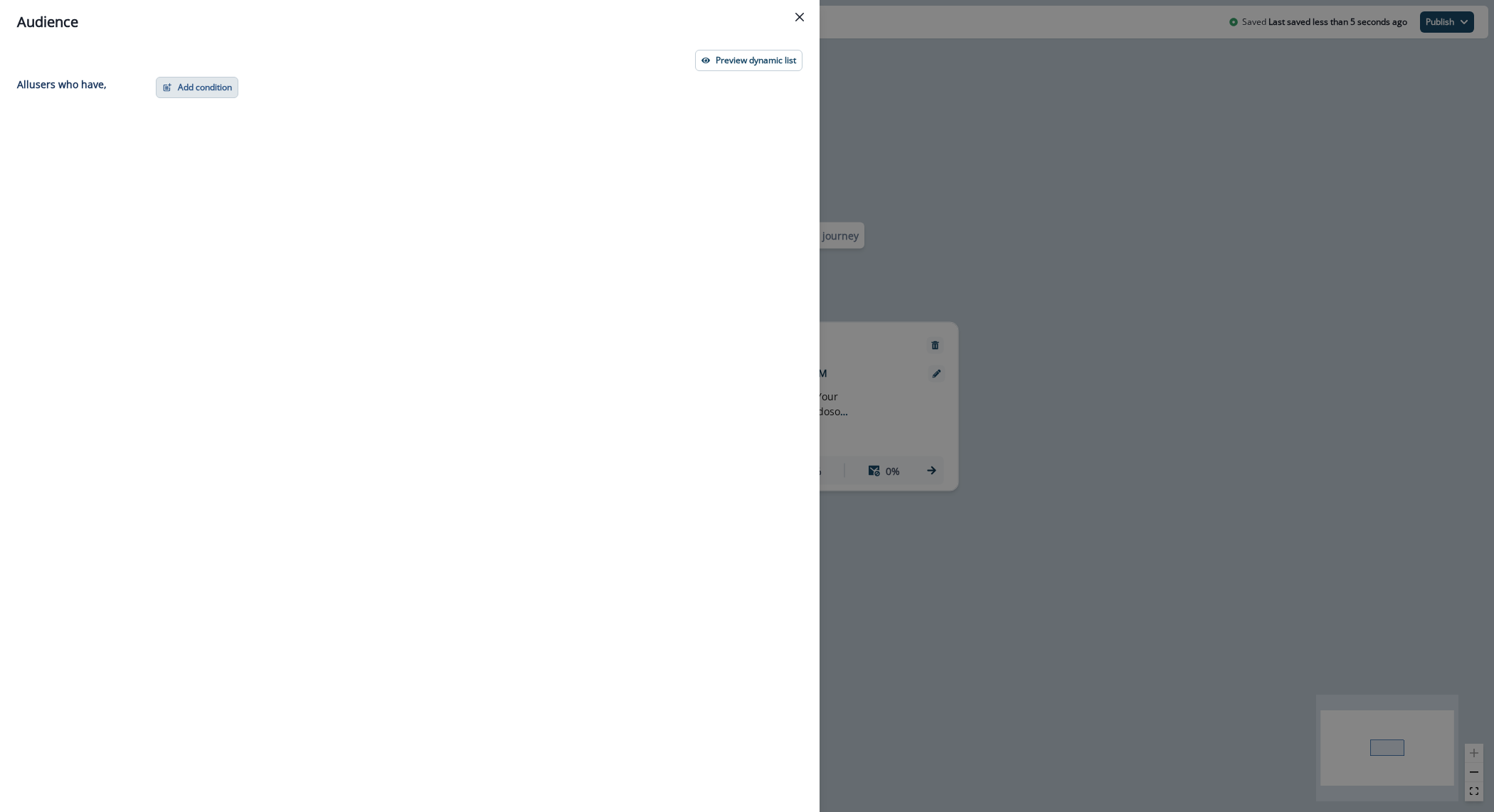
click at [227, 84] on button "Add condition" at bounding box center [197, 87] width 83 height 21
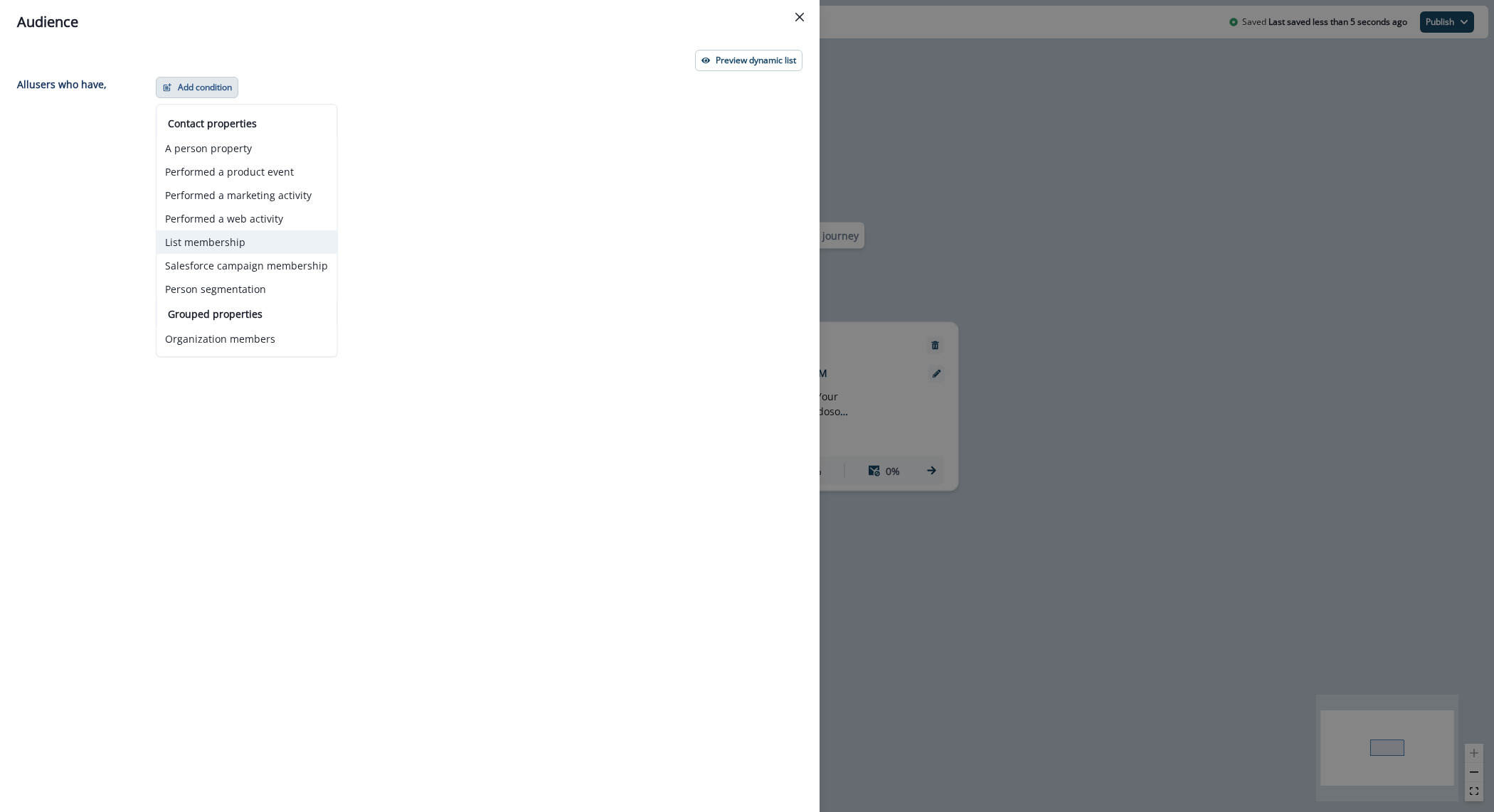
click at [230, 243] on button "List membership" at bounding box center [246, 241] width 180 height 23
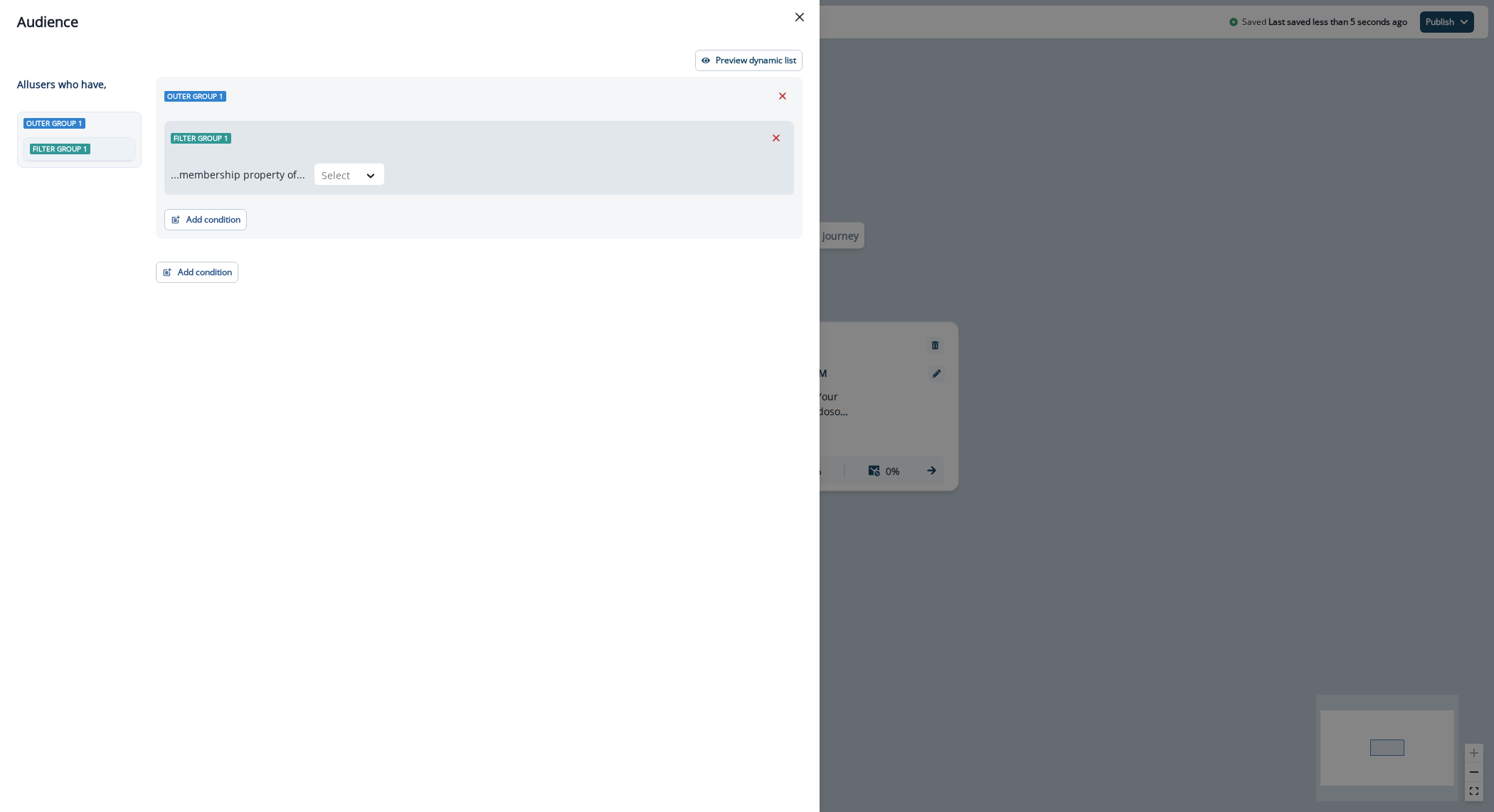
click at [322, 158] on div "...membership property of... Select" at bounding box center [479, 174] width 629 height 40
click at [332, 170] on div at bounding box center [337, 175] width 30 height 18
click at [362, 206] on div "in" at bounding box center [344, 207] width 71 height 26
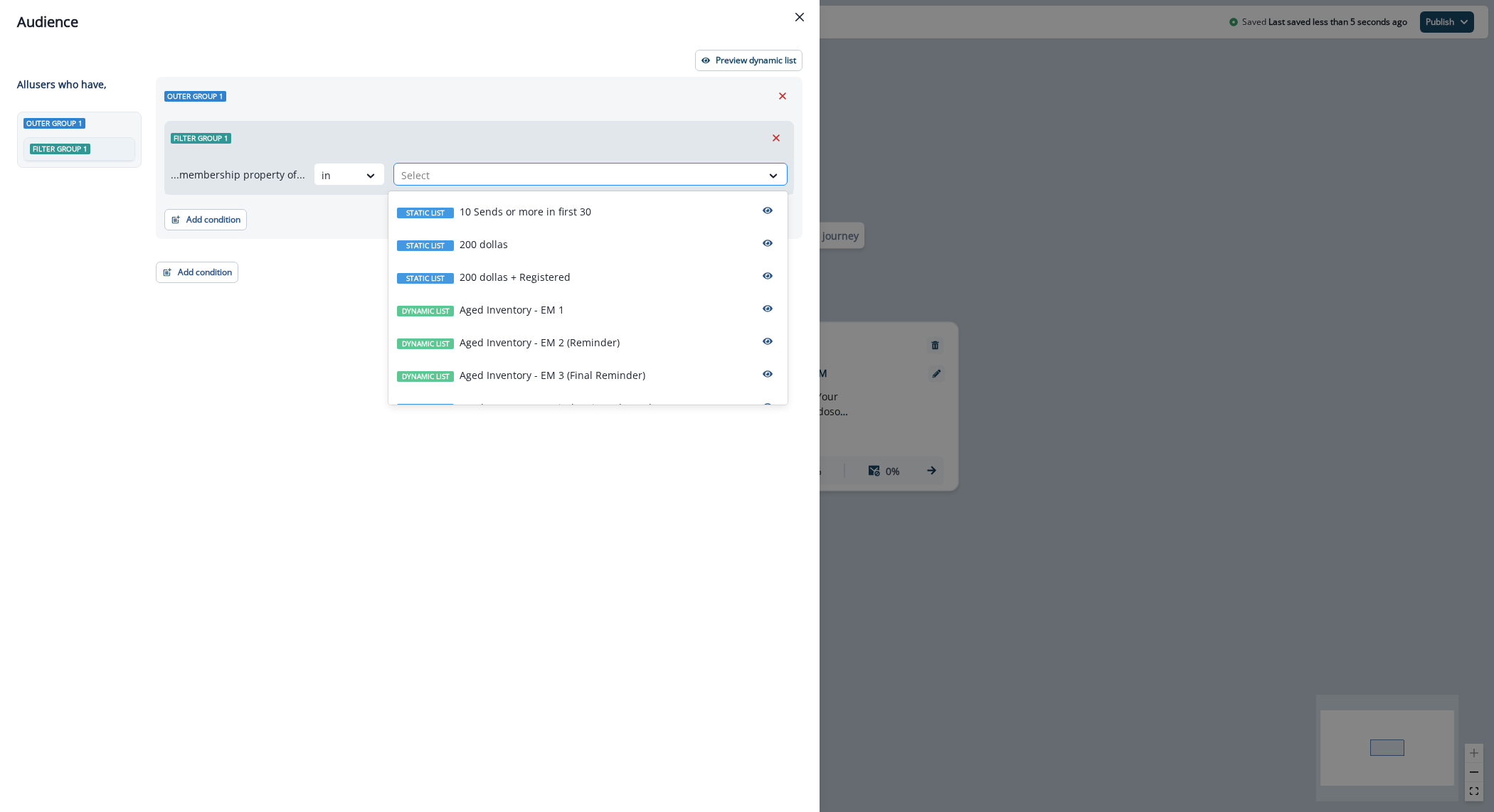
click at [497, 172] on div at bounding box center [577, 175] width 353 height 18
type input "********"
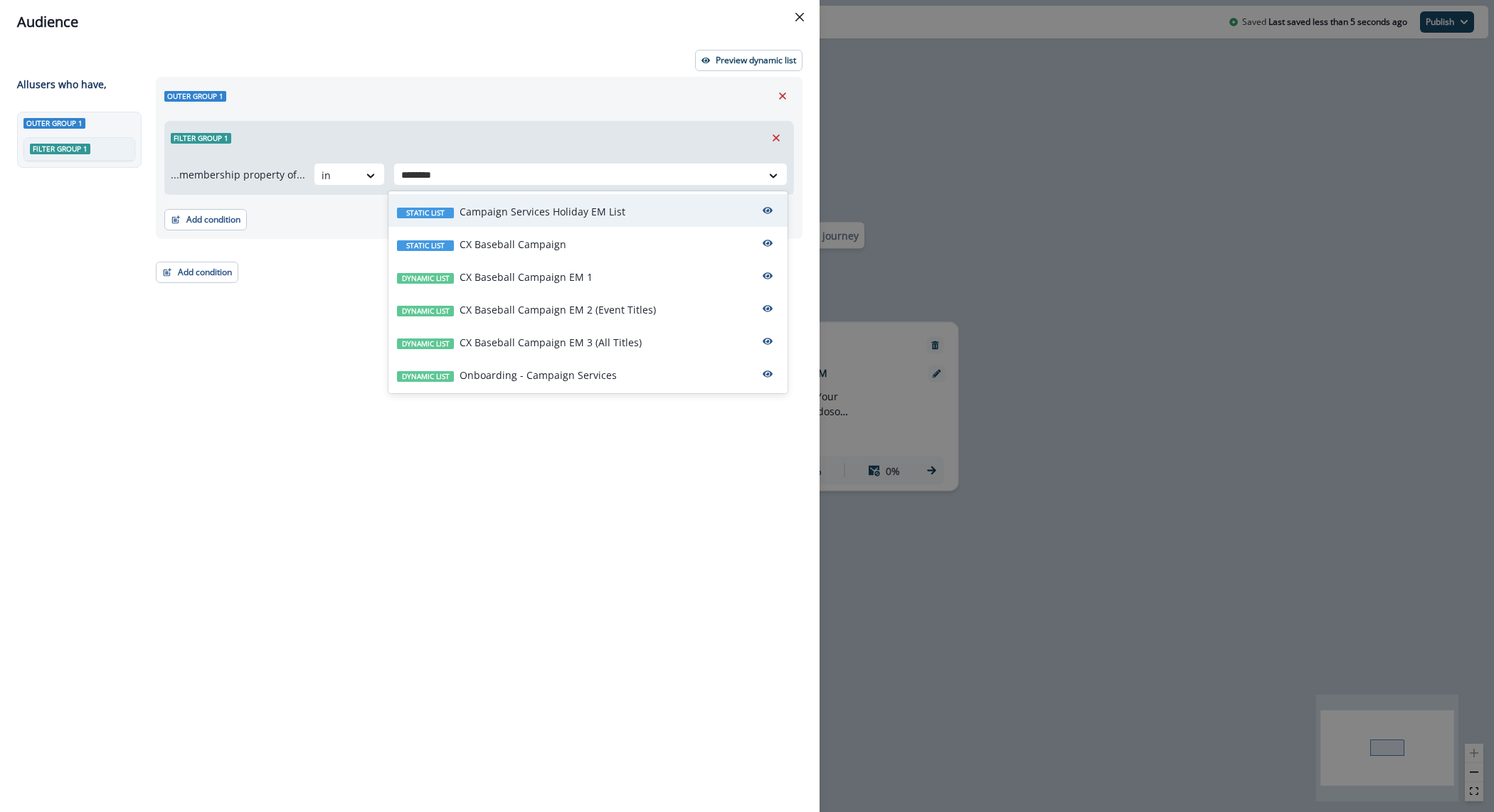
click at [551, 200] on div "Static list Campaign Services Holiday EM List" at bounding box center [588, 210] width 399 height 33
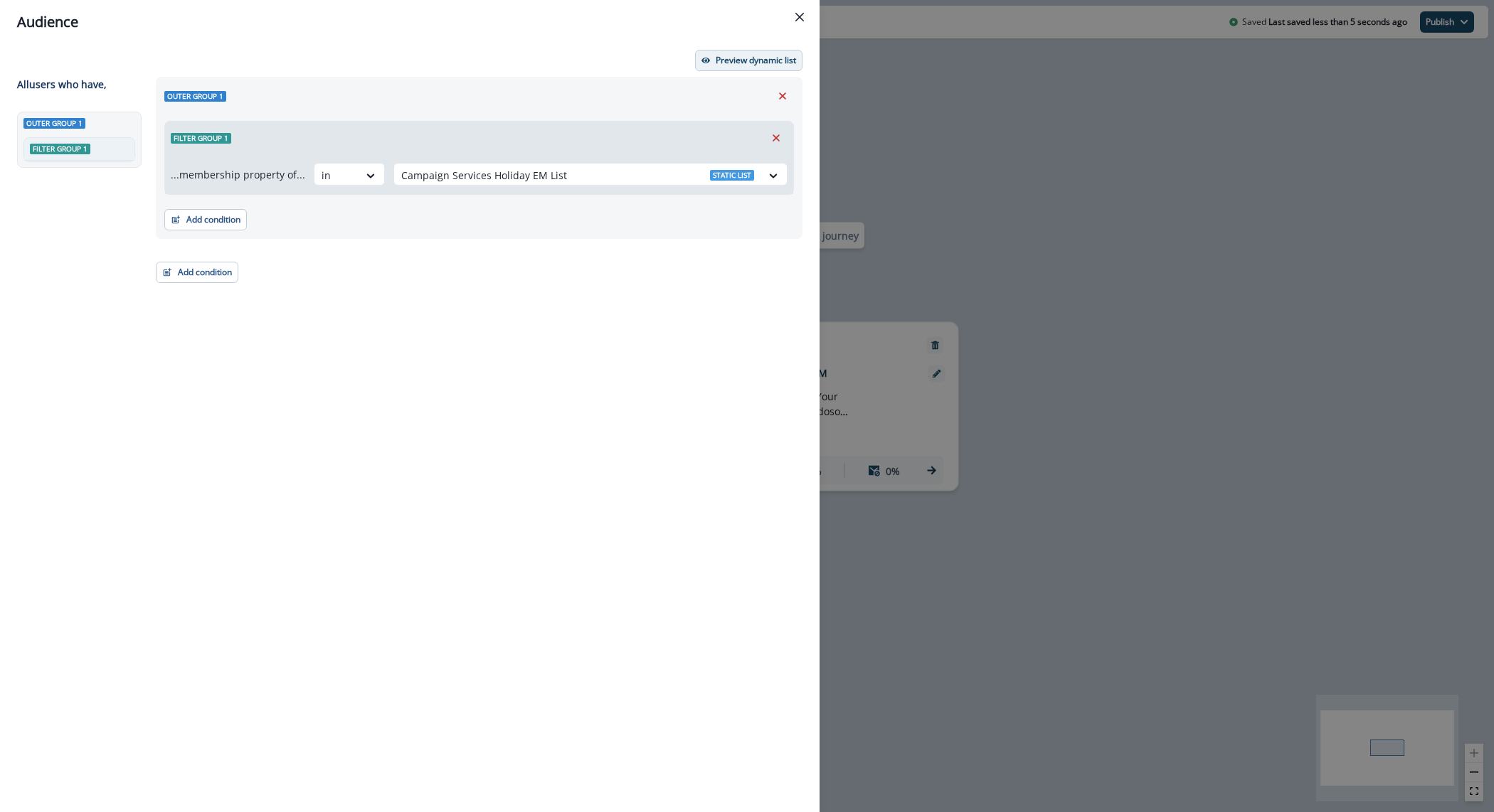
click at [772, 52] on button "Preview dynamic list" at bounding box center [748, 60] width 107 height 21
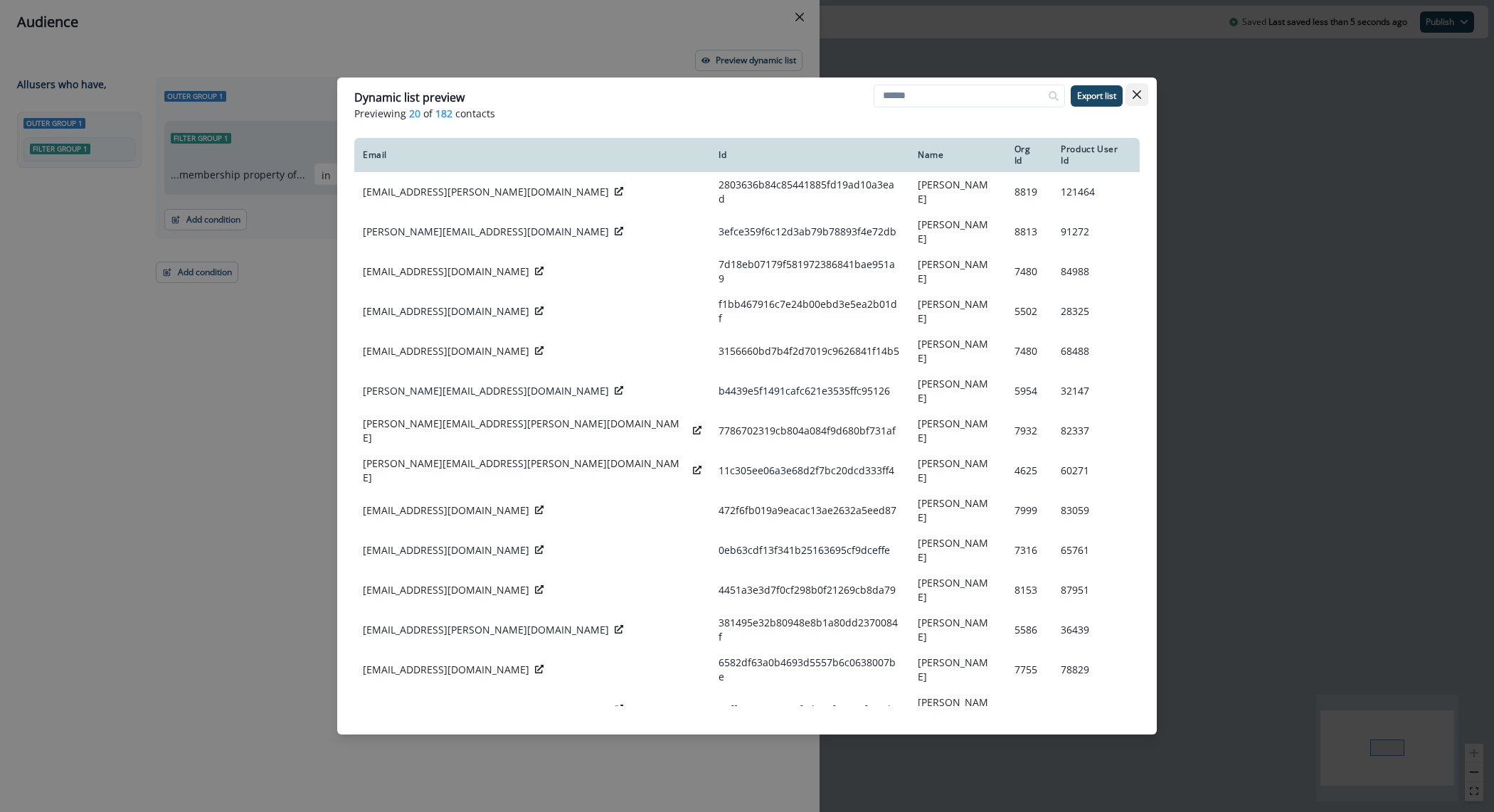
click at [1142, 89] on button "Close" at bounding box center [1137, 94] width 22 height 22
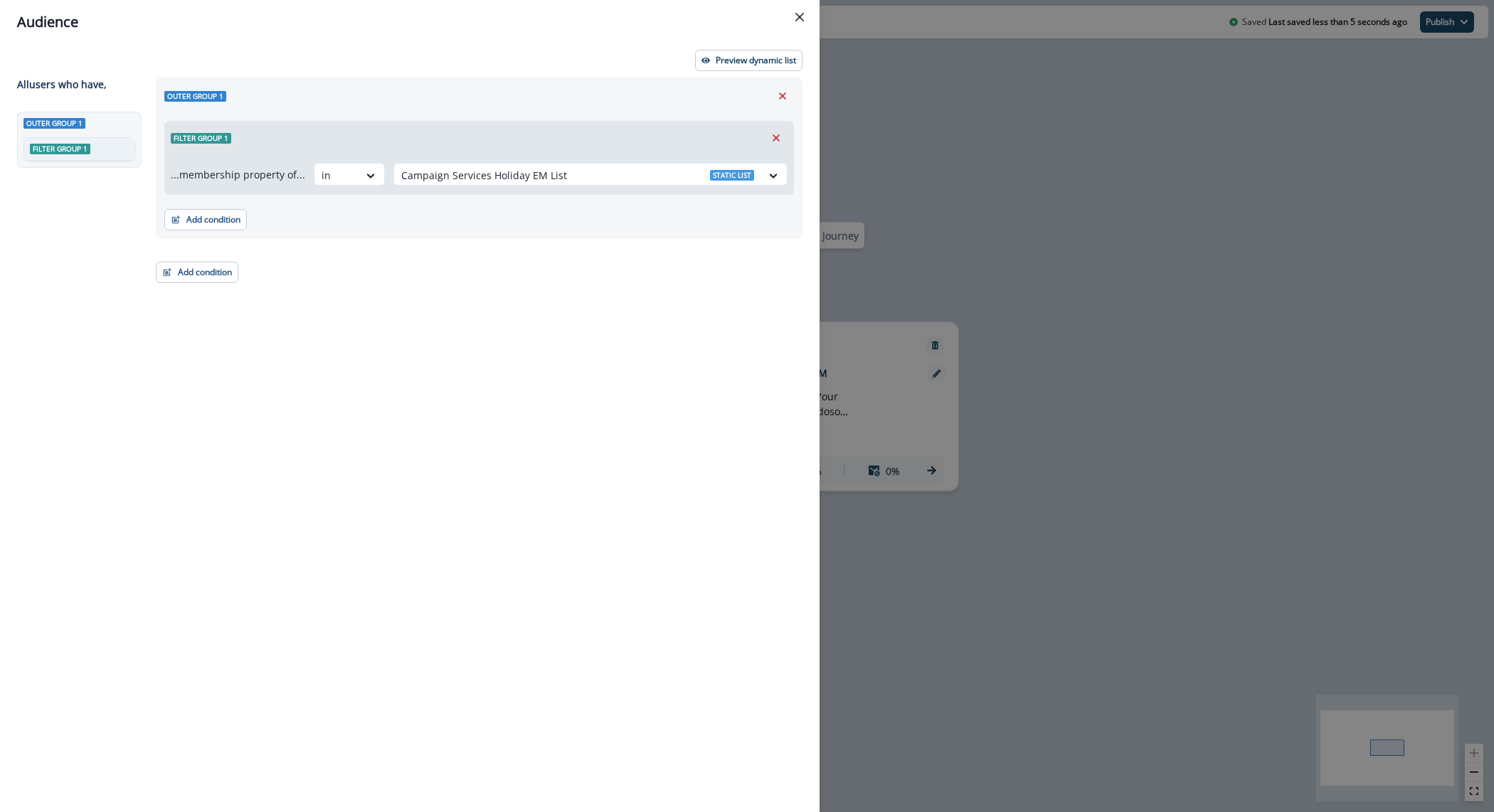
click at [443, 340] on div "Outer group 1 Filter group 1 ...membership property of... in Campaign Services …" at bounding box center [475, 418] width 656 height 683
click at [808, 1] on header "Audience" at bounding box center [409, 21] width 820 height 44
click at [805, 10] on button "Close" at bounding box center [799, 17] width 22 height 22
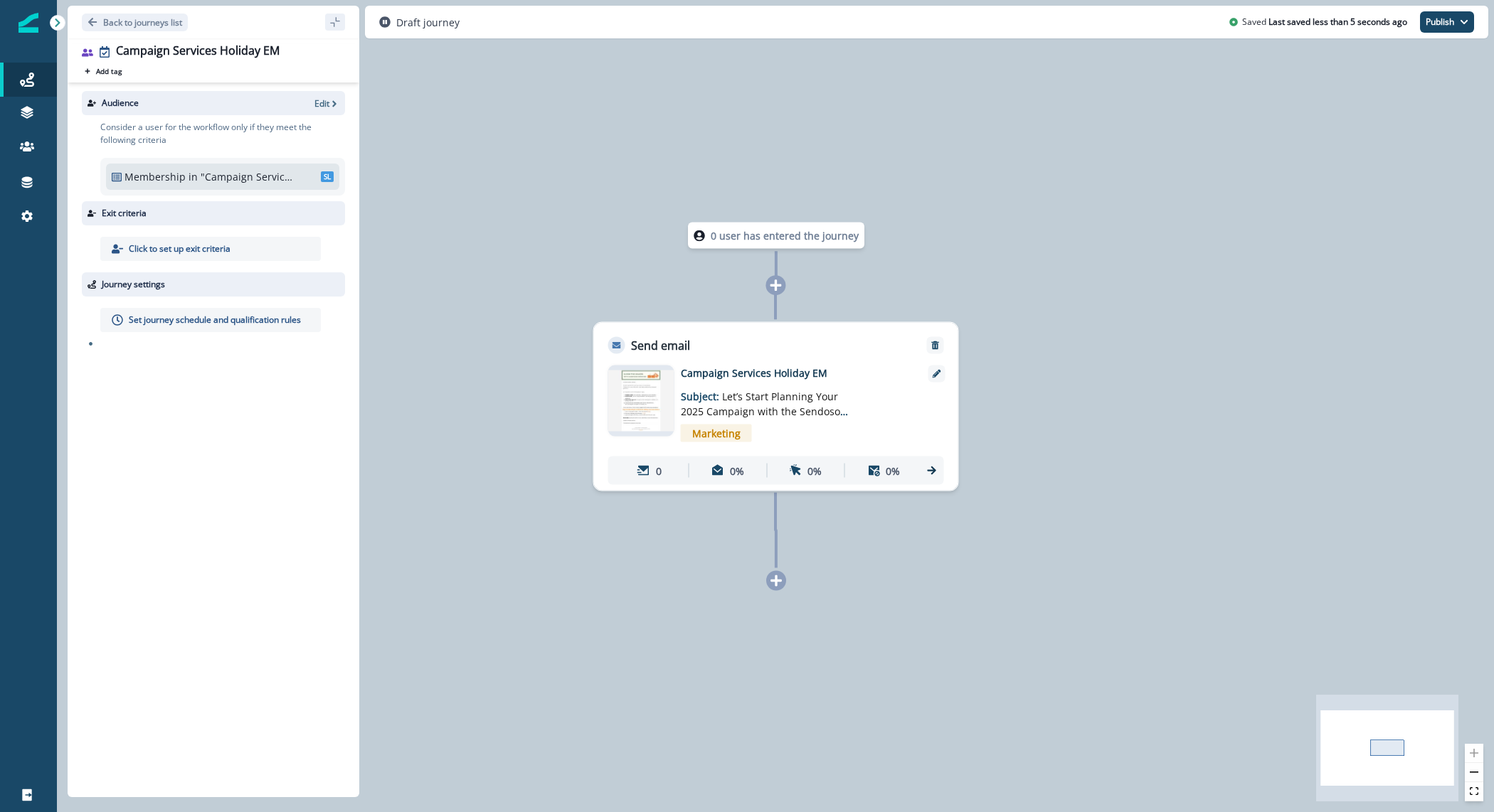
click at [1049, 311] on div "0 user has entered the journey Send email Email asset changed, journey reports …" at bounding box center [775, 406] width 1437 height 812
click at [203, 315] on p "Set journey schedule and qualification rules" at bounding box center [214, 320] width 173 height 13
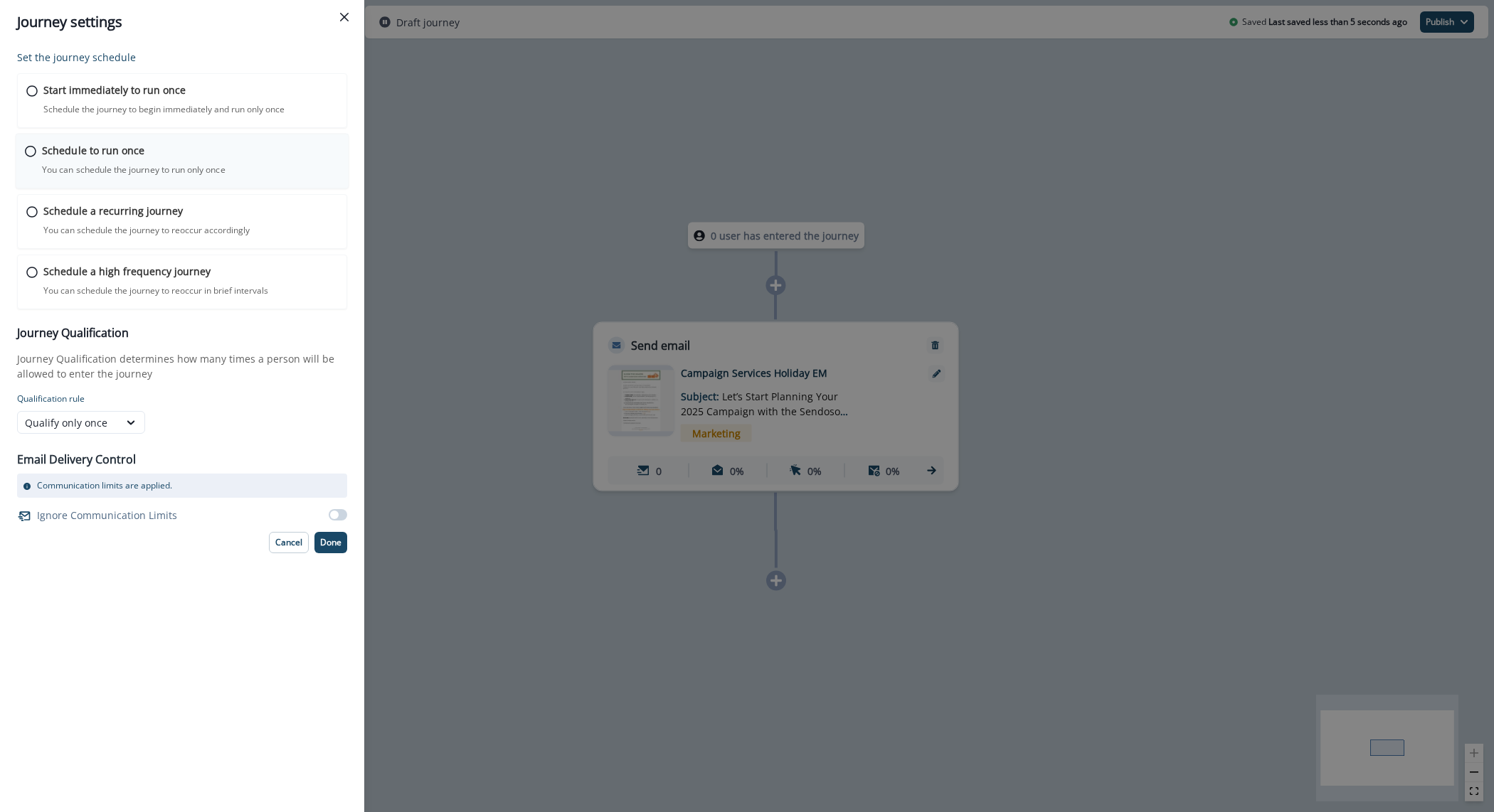
click at [147, 164] on p "You can schedule the journey to run only once" at bounding box center [133, 170] width 184 height 13
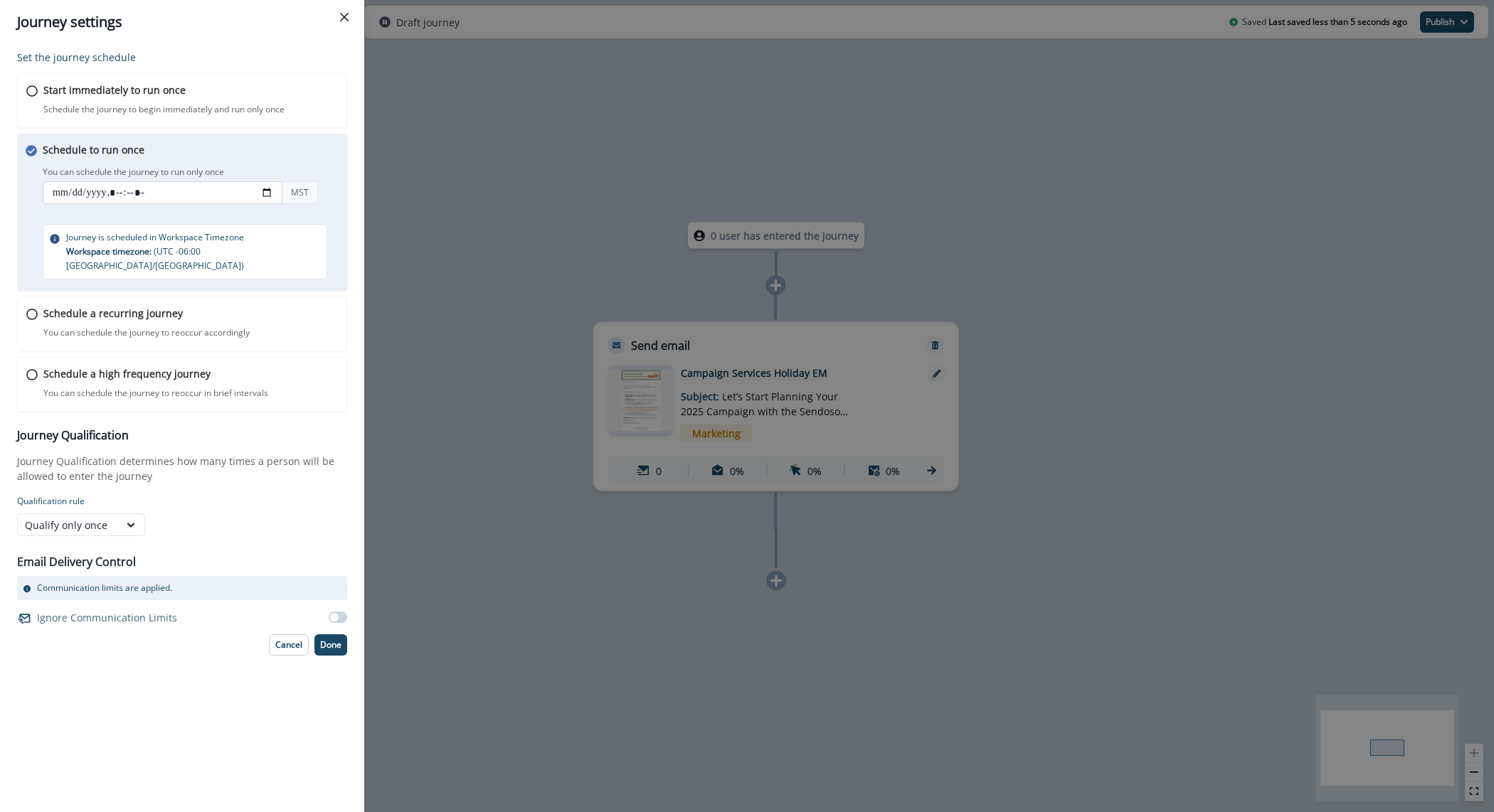
click at [270, 192] on input "datetime-local" at bounding box center [162, 193] width 240 height 22
type input "**********"
click at [338, 466] on p "Journey Qualification determines how many times a person will be allowed to ent…" at bounding box center [182, 469] width 330 height 30
click at [332, 640] on p "Done" at bounding box center [330, 645] width 21 height 10
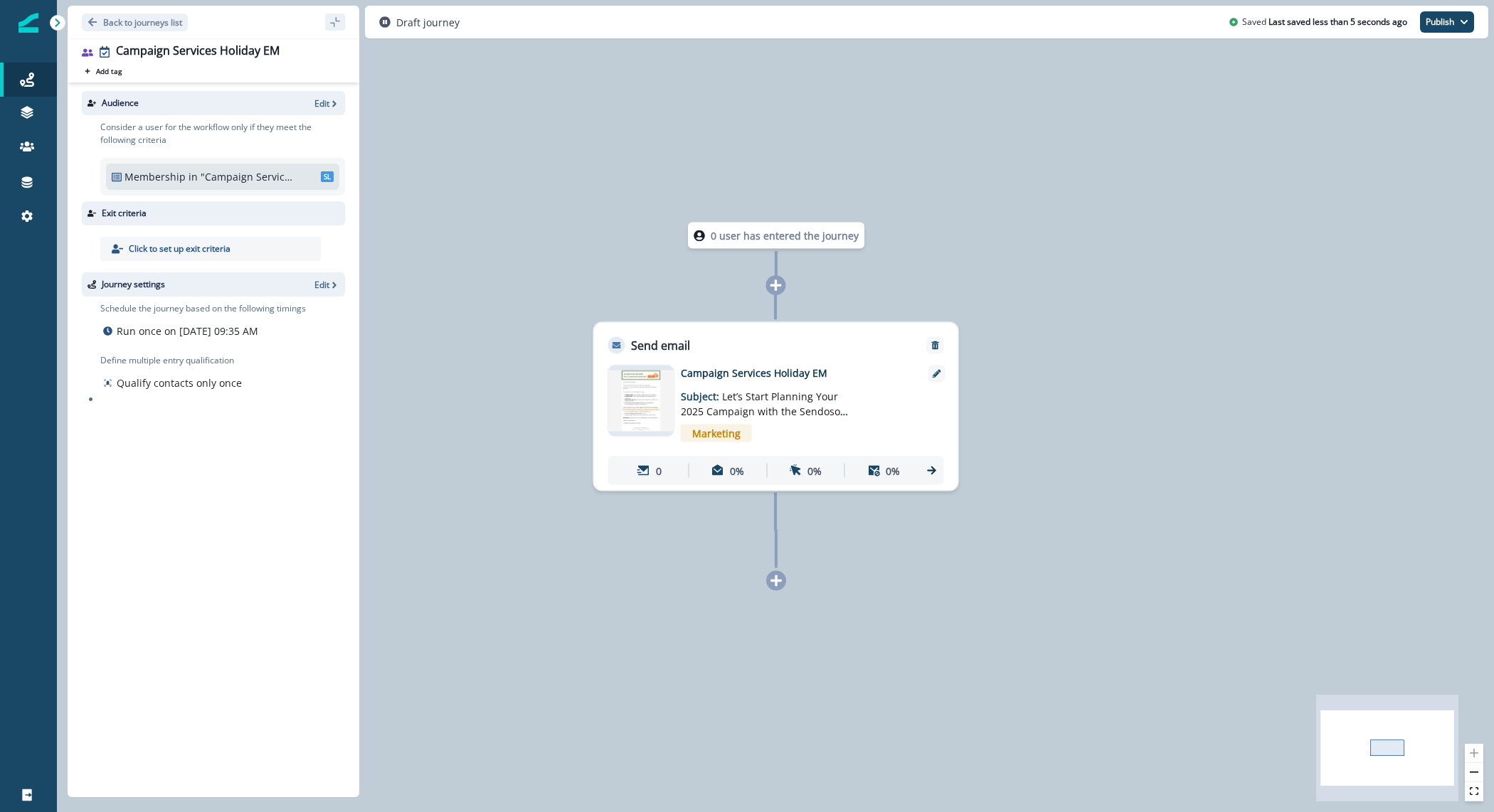
click at [1446, 36] on div "Draft journey Saved Last saved less than 5 seconds ago Publish as active journe…" at bounding box center [926, 21] width 1124 height 33
drag, startPoint x: 1443, startPoint y: 31, endPoint x: 1437, endPoint y: 51, distance: 20.9
click at [1443, 31] on button "Publish" at bounding box center [1447, 21] width 54 height 21
click at [1436, 52] on button "as active journey" at bounding box center [1394, 57] width 158 height 25
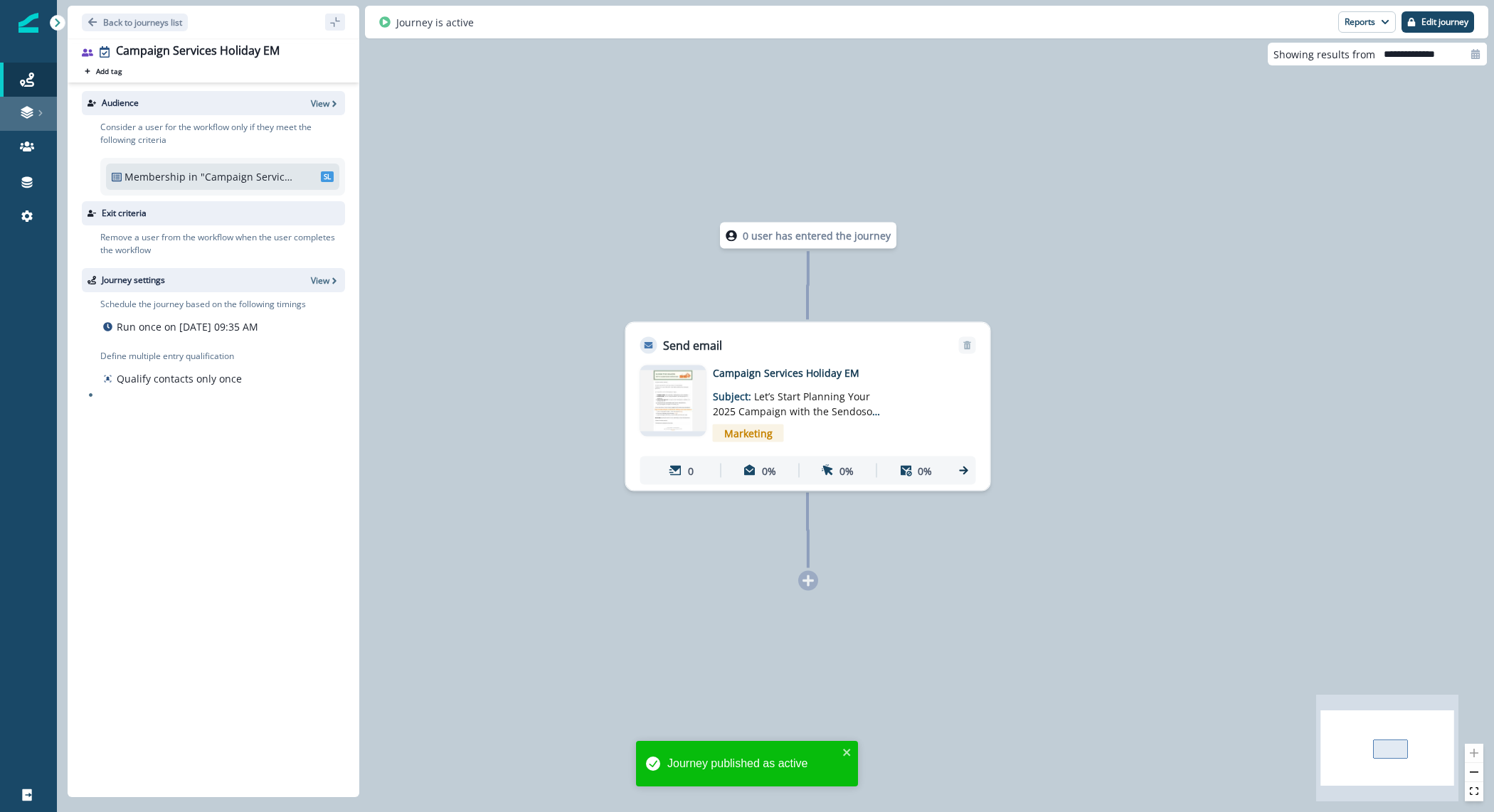
click at [36, 107] on div at bounding box center [28, 112] width 46 height 14
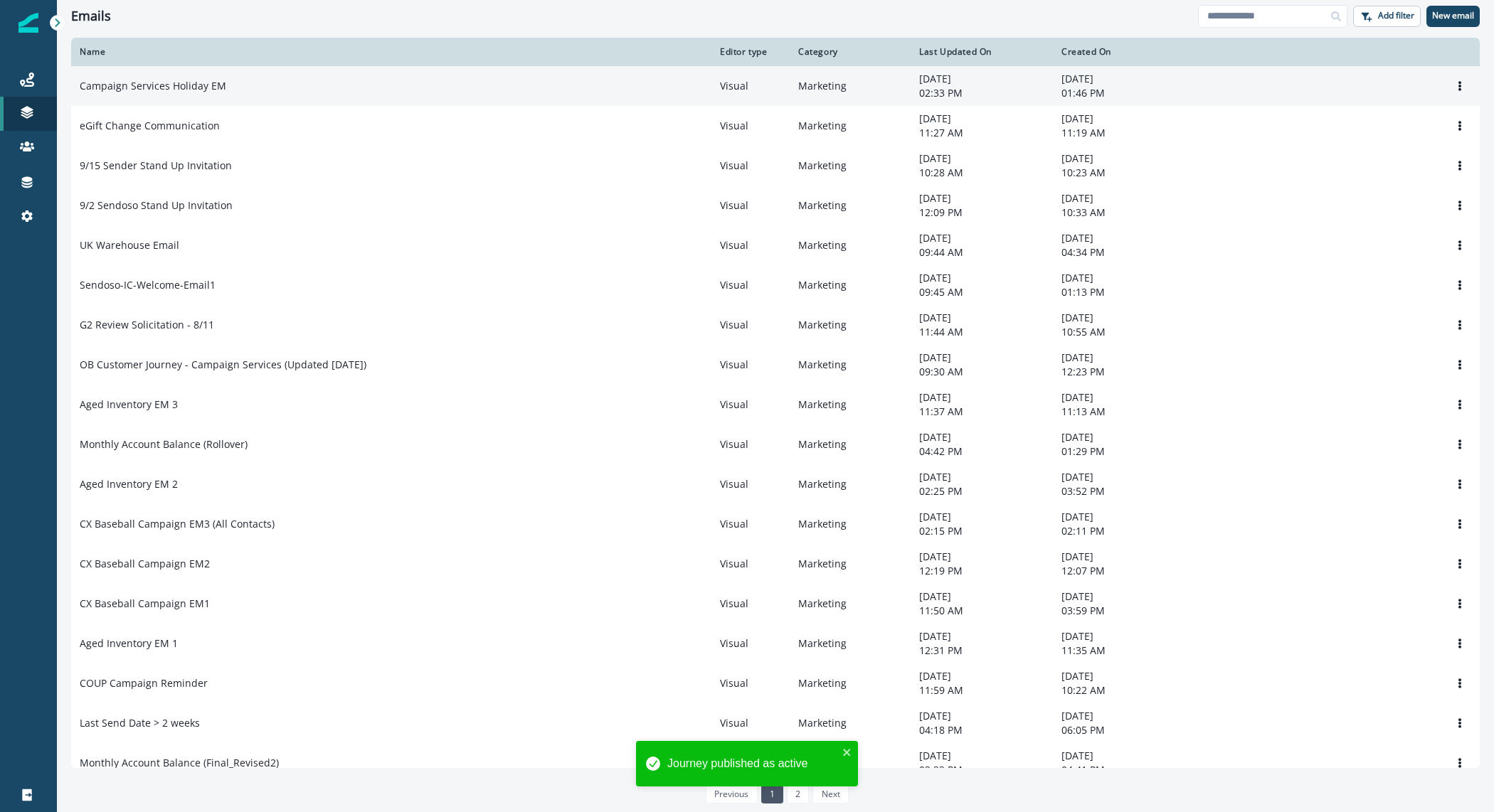
click at [167, 83] on p "Campaign Services Holiday EM" at bounding box center [152, 86] width 146 height 14
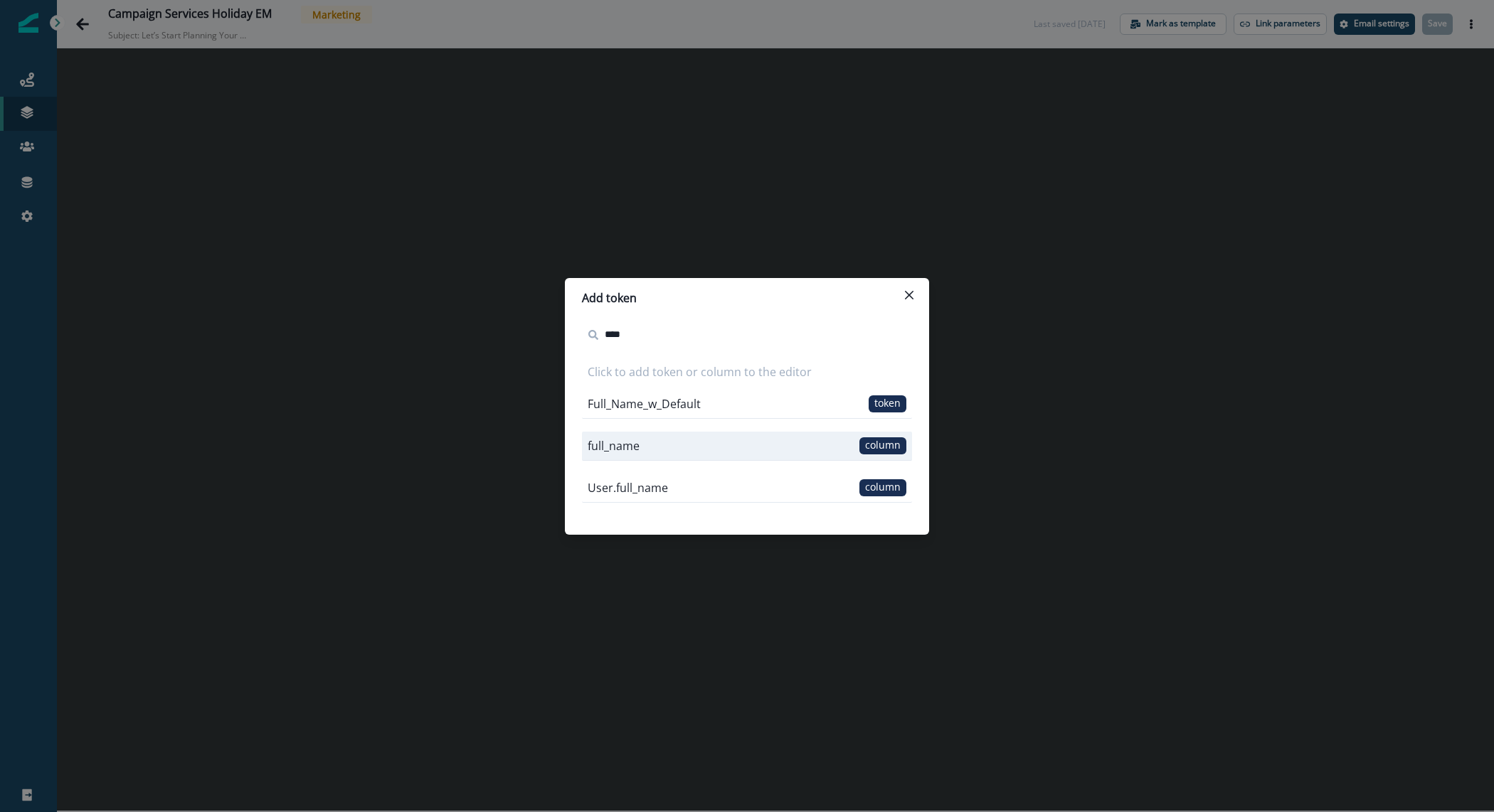
type input "****"
click at [879, 438] on span "column" at bounding box center [883, 446] width 47 height 17
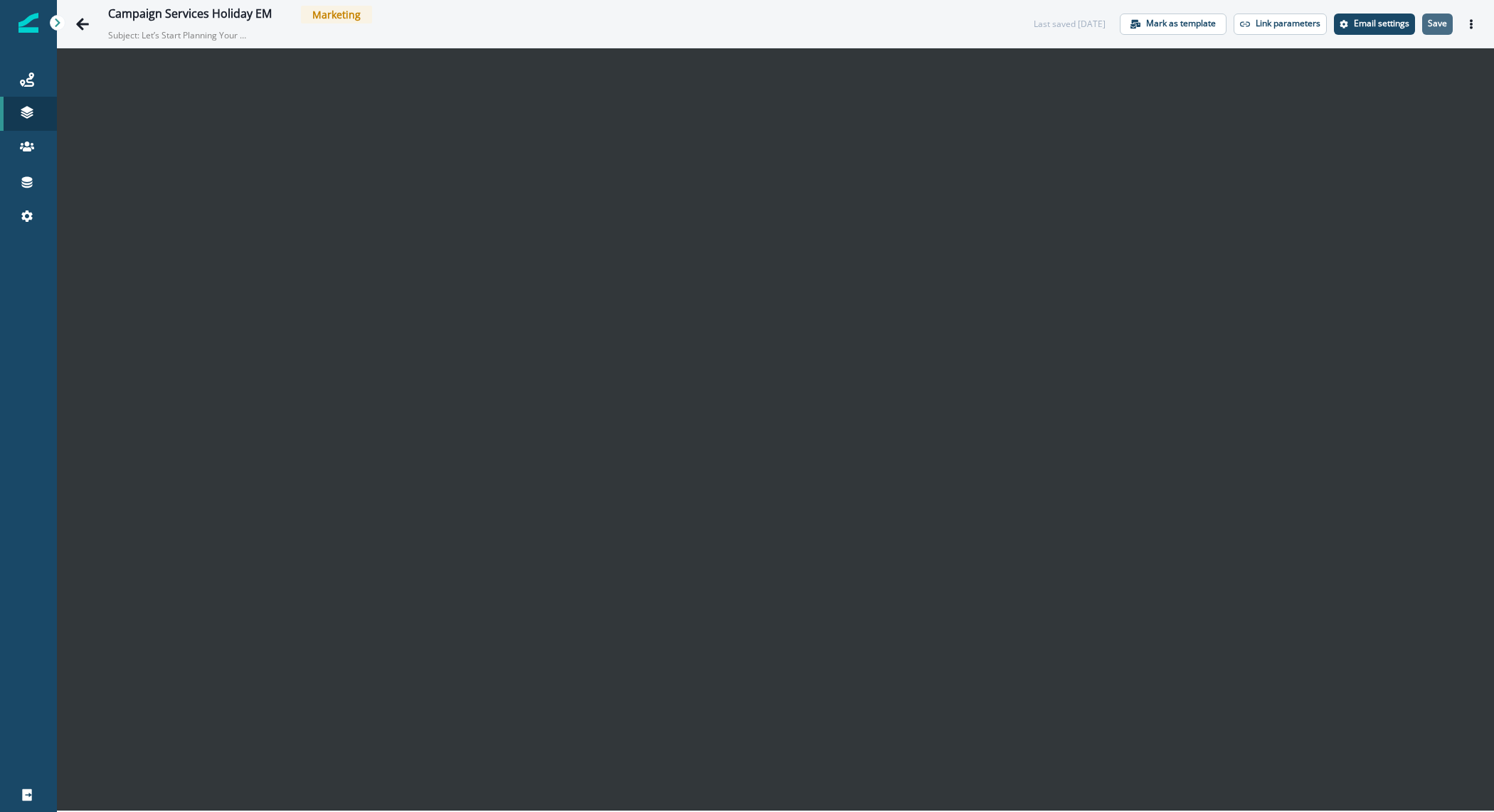
click at [1441, 21] on p "Save" at bounding box center [1437, 23] width 20 height 10
click at [1349, 25] on icon "Settings" at bounding box center [1344, 23] width 8 height 8
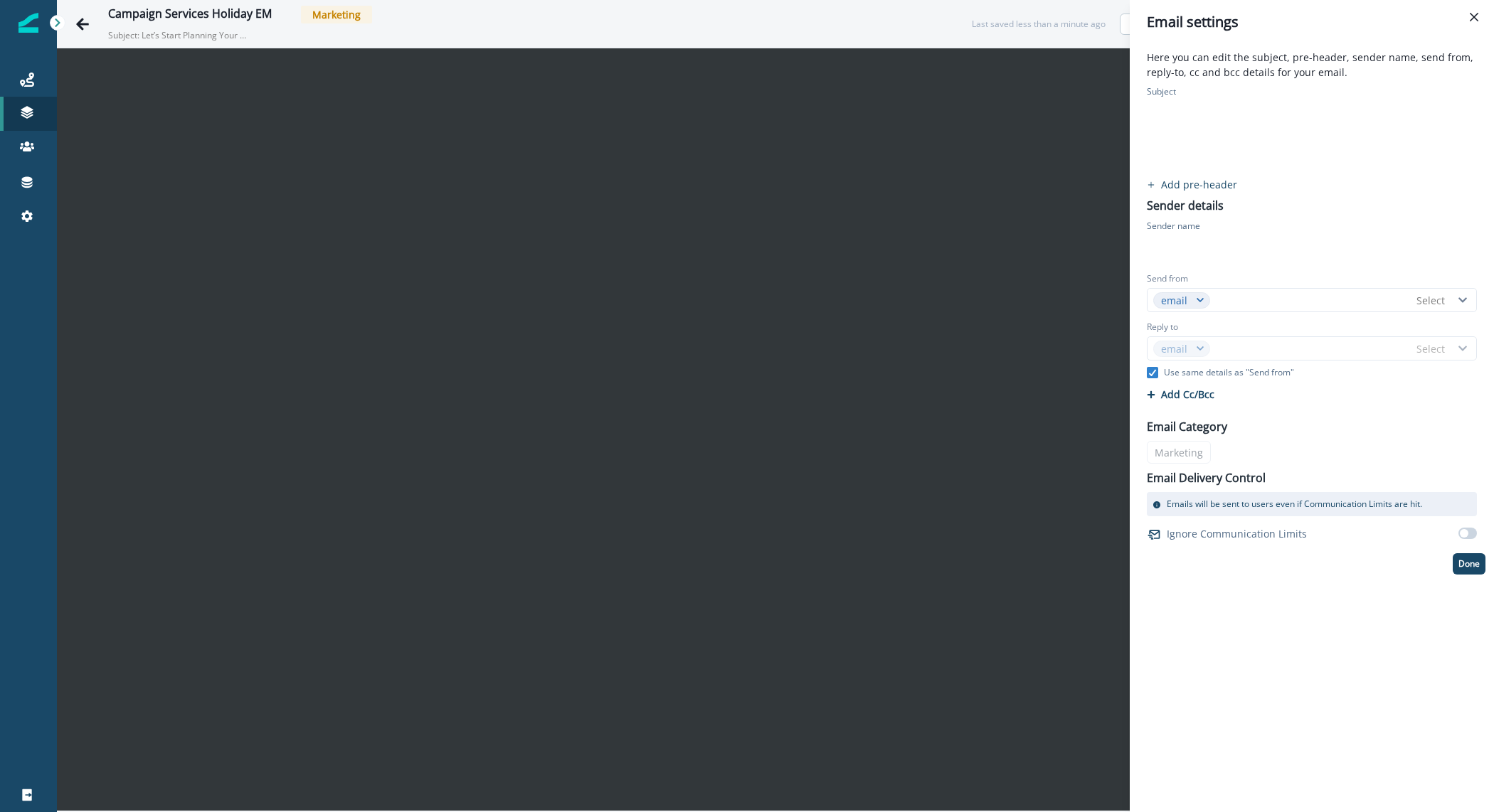
type input "**********"
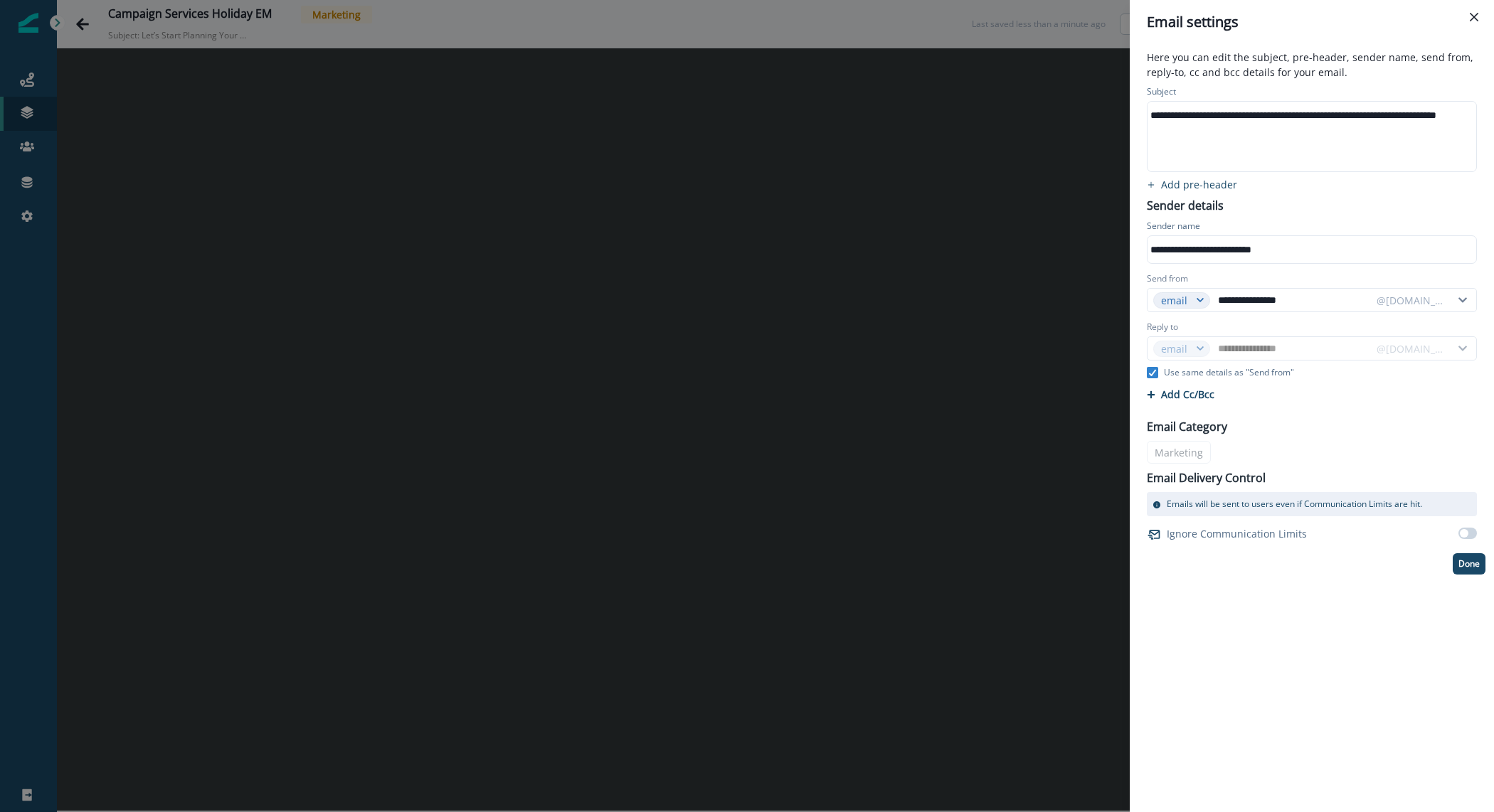
click at [186, 187] on div "**********" at bounding box center [747, 406] width 1494 height 812
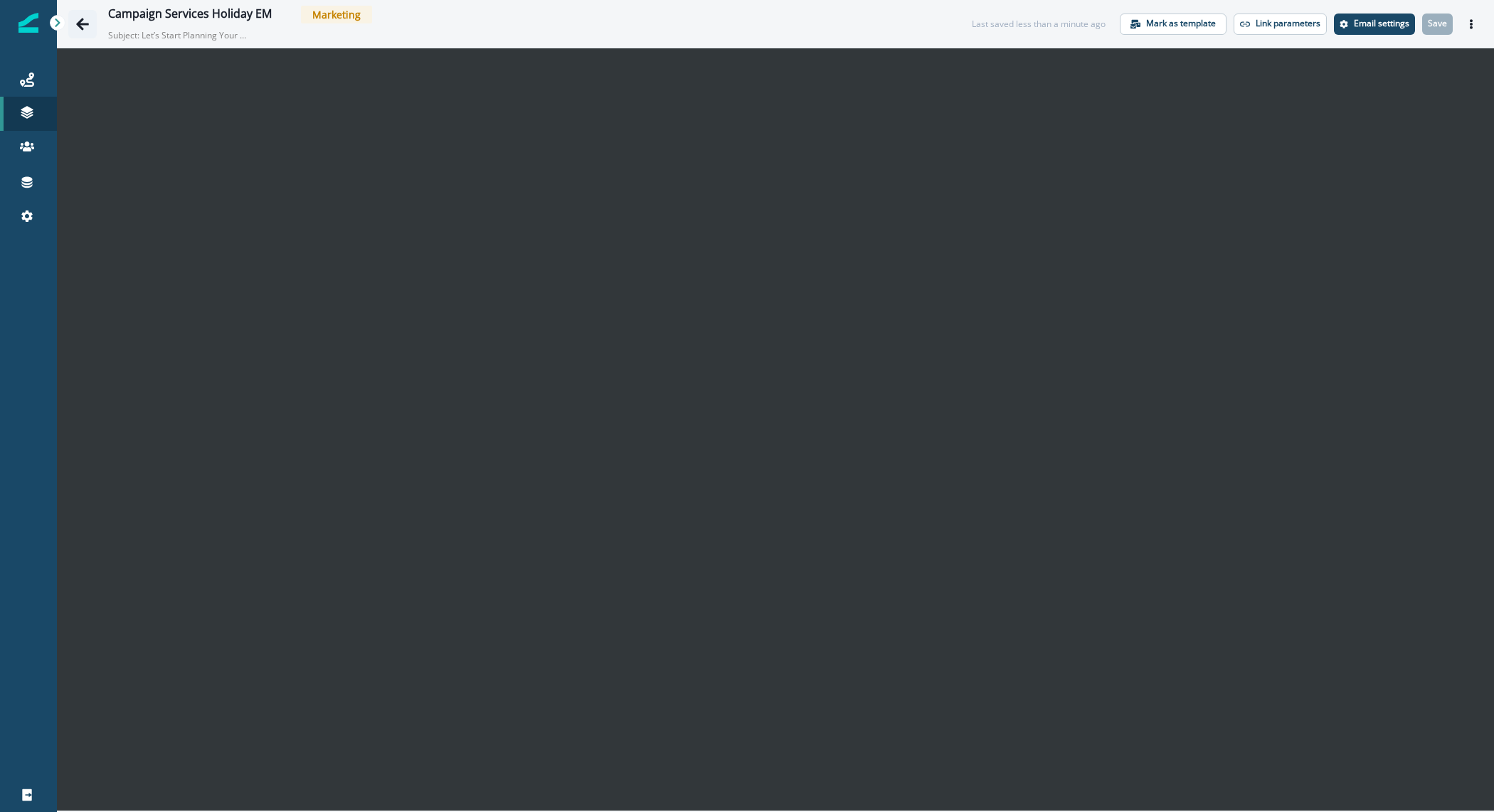
click at [86, 28] on icon "Go back" at bounding box center [82, 23] width 14 height 14
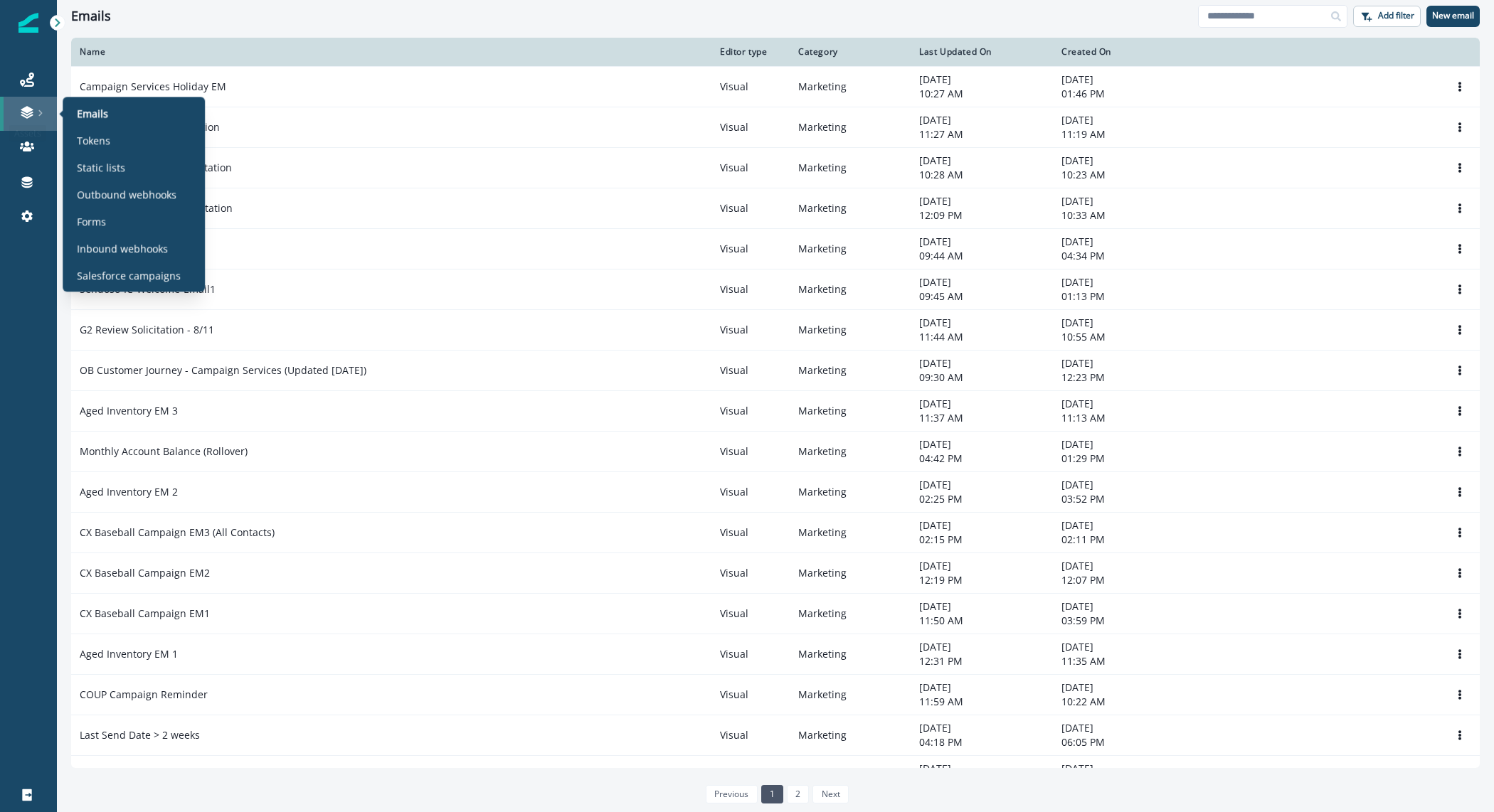
click at [27, 102] on link at bounding box center [28, 114] width 57 height 34
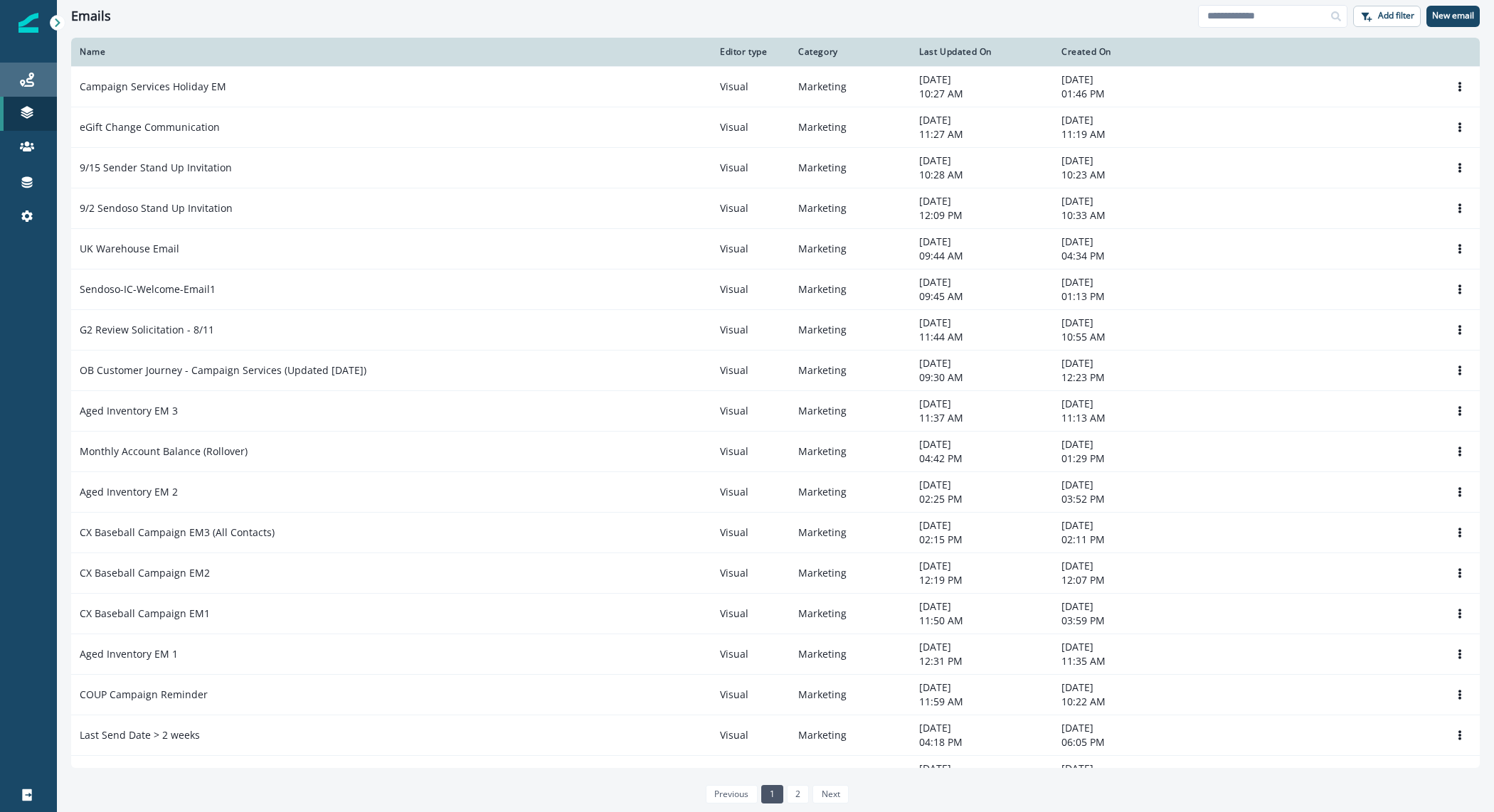
click at [26, 84] on icon at bounding box center [26, 79] width 14 height 14
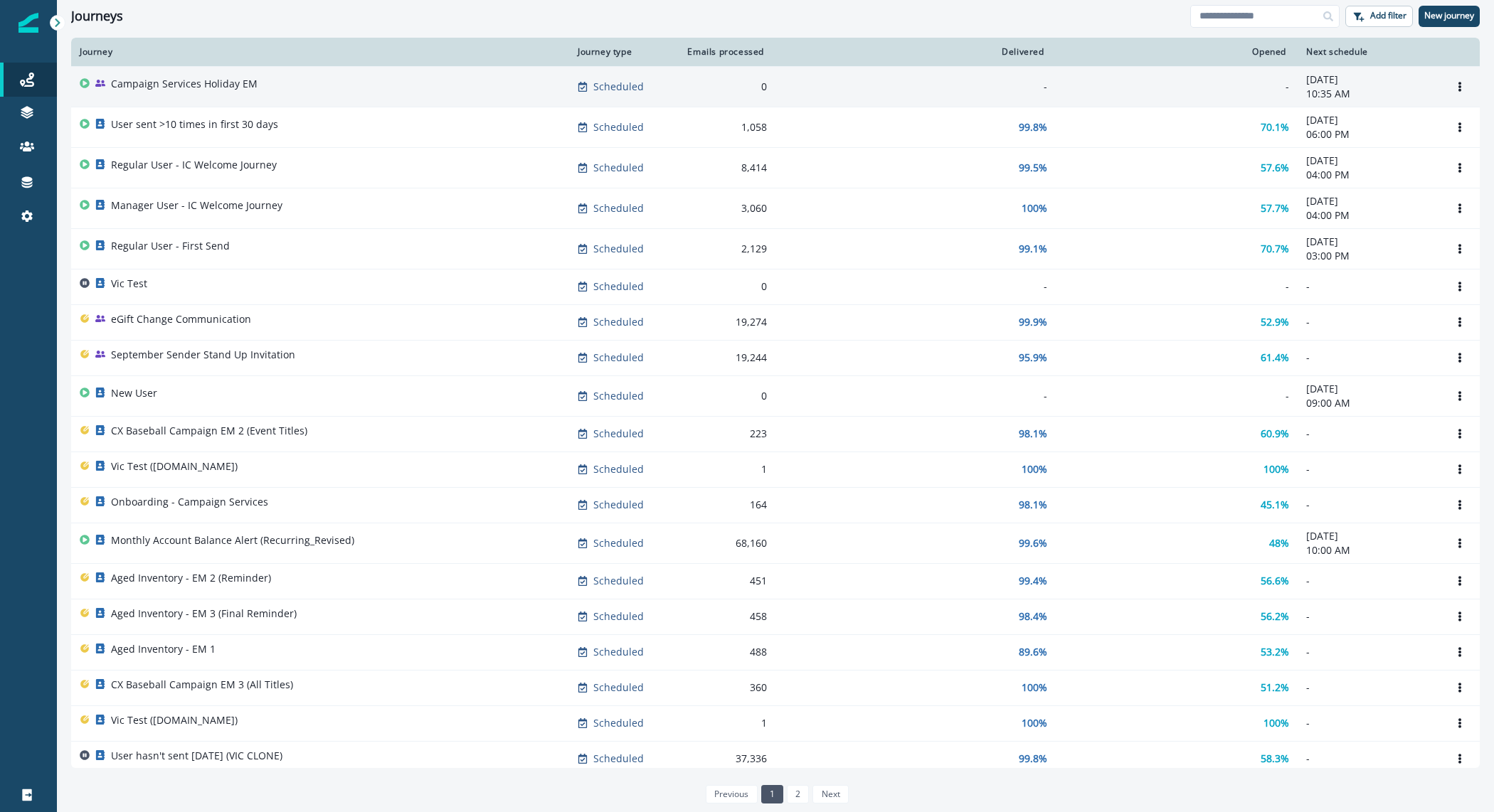
click at [284, 72] on td "Campaign Services Holiday EM" at bounding box center [320, 86] width 498 height 40
